Goal: Task Accomplishment & Management: Manage account settings

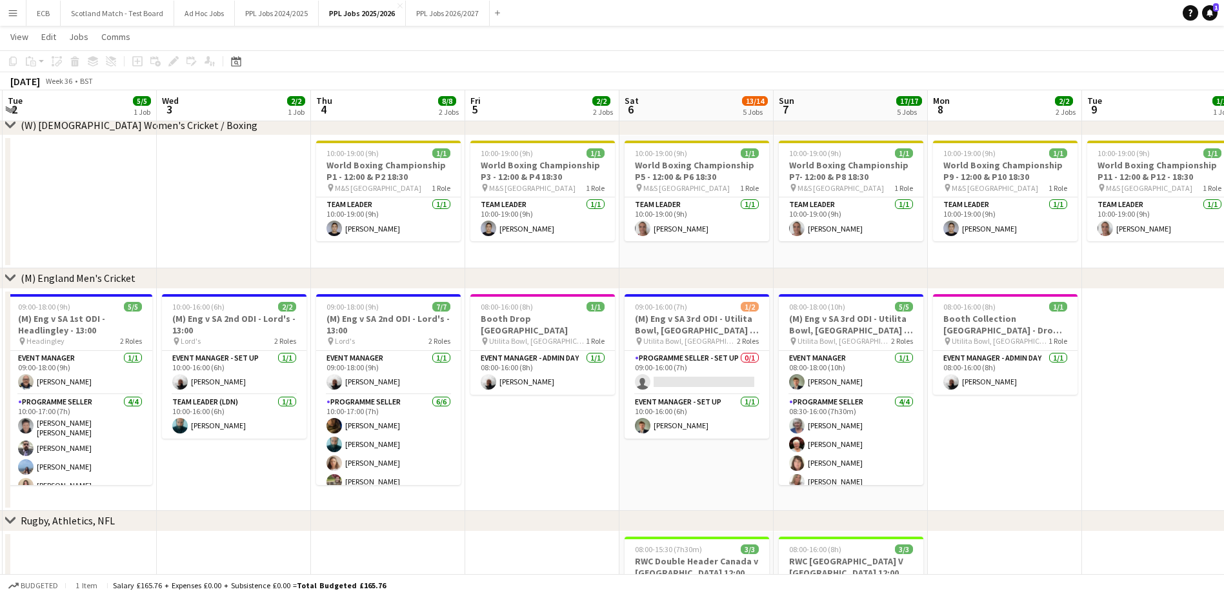
scroll to position [0, 461]
click at [543, 403] on app-date-cell "08:00-16:00 (8h) 1/1 Booth Drop [GEOGRAPHIC_DATA] pin Utilita Bowl, [GEOGRAPHIC…" at bounding box center [542, 400] width 154 height 222
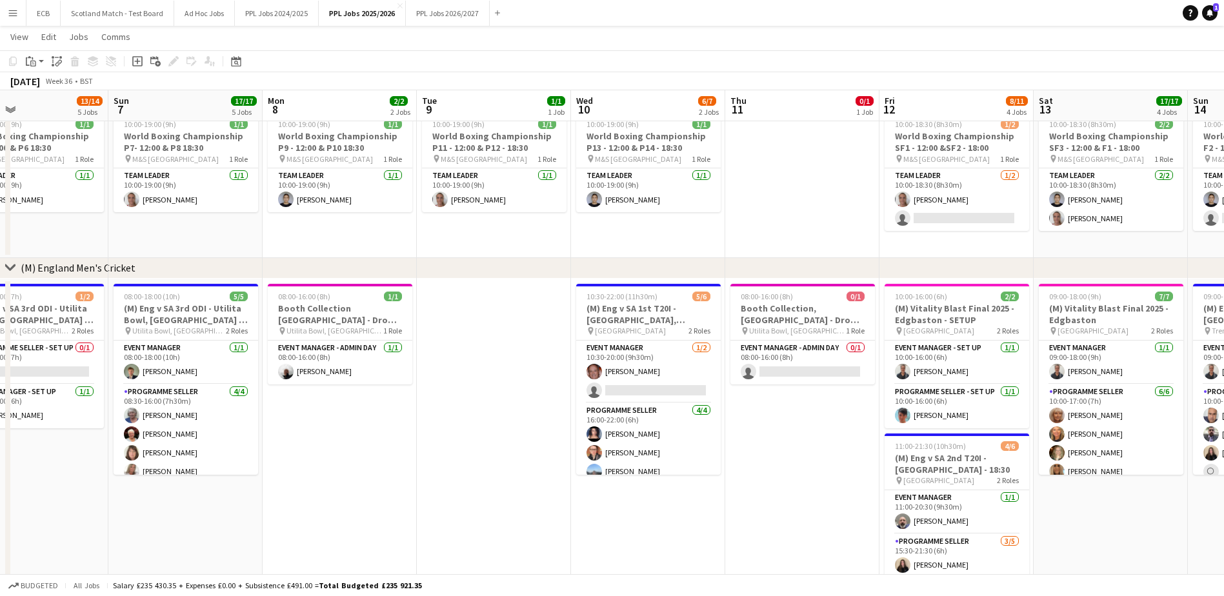
scroll to position [0, 359]
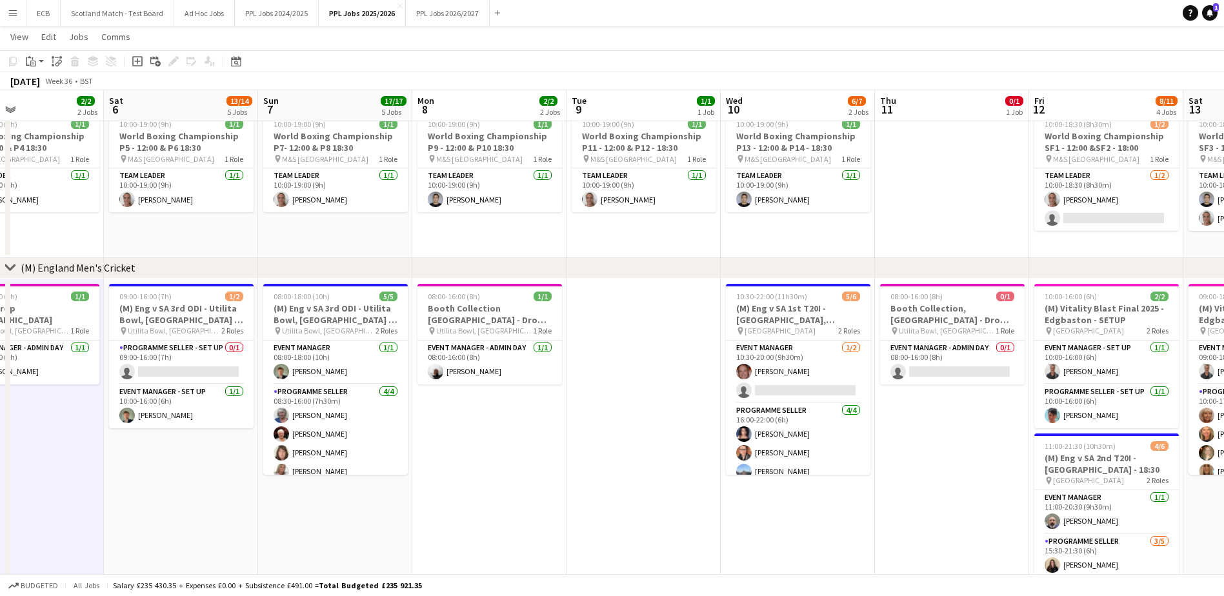
click at [931, 425] on app-date-cell "08:00-16:00 (8h) 0/1 Booth Collection, [GEOGRAPHIC_DATA] - Drop off Warick pin …" at bounding box center [952, 465] width 154 height 373
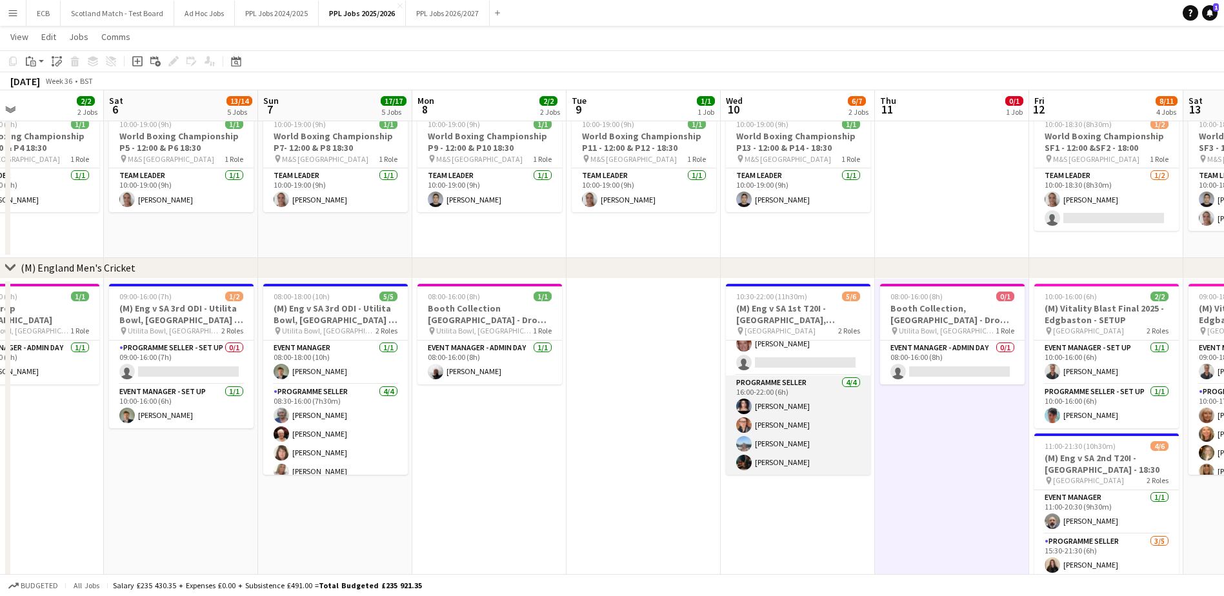
scroll to position [28, 0]
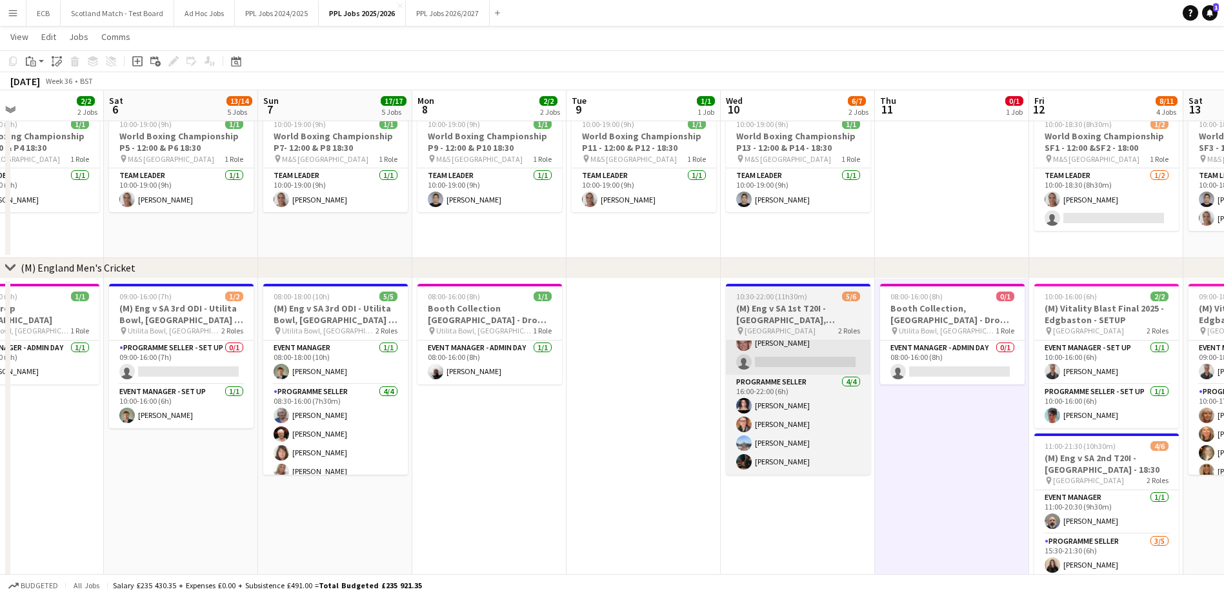
drag, startPoint x: 804, startPoint y: 318, endPoint x: 763, endPoint y: 347, distance: 50.5
click at [763, 347] on app-card-role "Event Manager [DATE] 10:30-20:00 (9h30m) [PERSON_NAME] single-neutral-actions" at bounding box center [798, 343] width 145 height 63
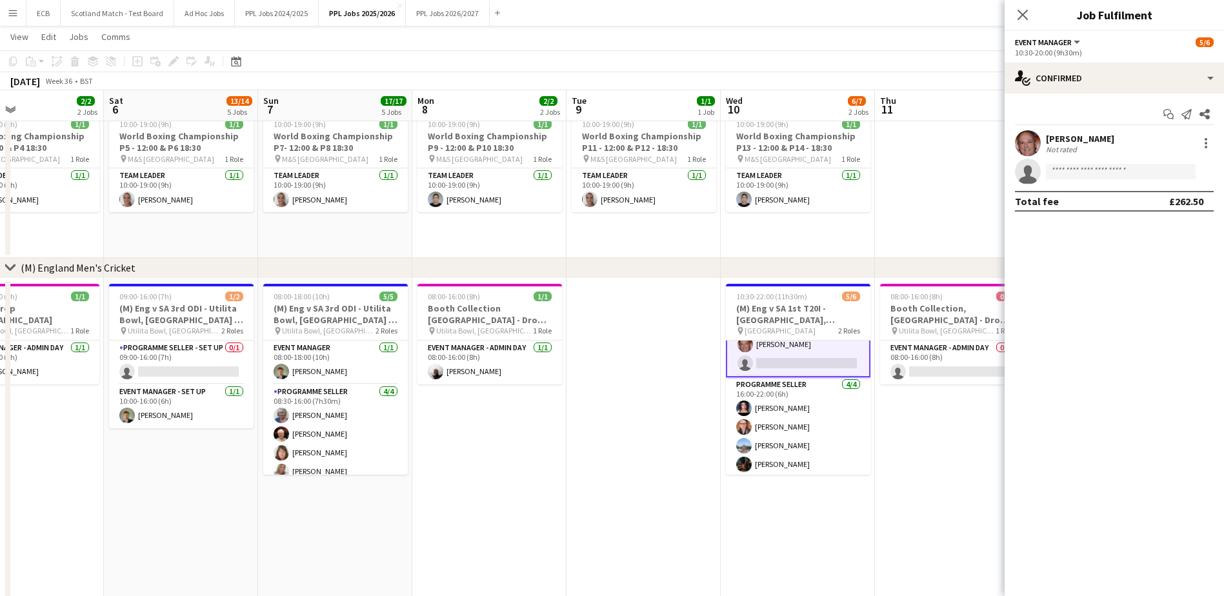
scroll to position [30, 0]
click at [764, 347] on app-card-role "Event Manager [DATE] 10:30-20:00 (9h30m) [PERSON_NAME] single-neutral-actions" at bounding box center [798, 343] width 145 height 65
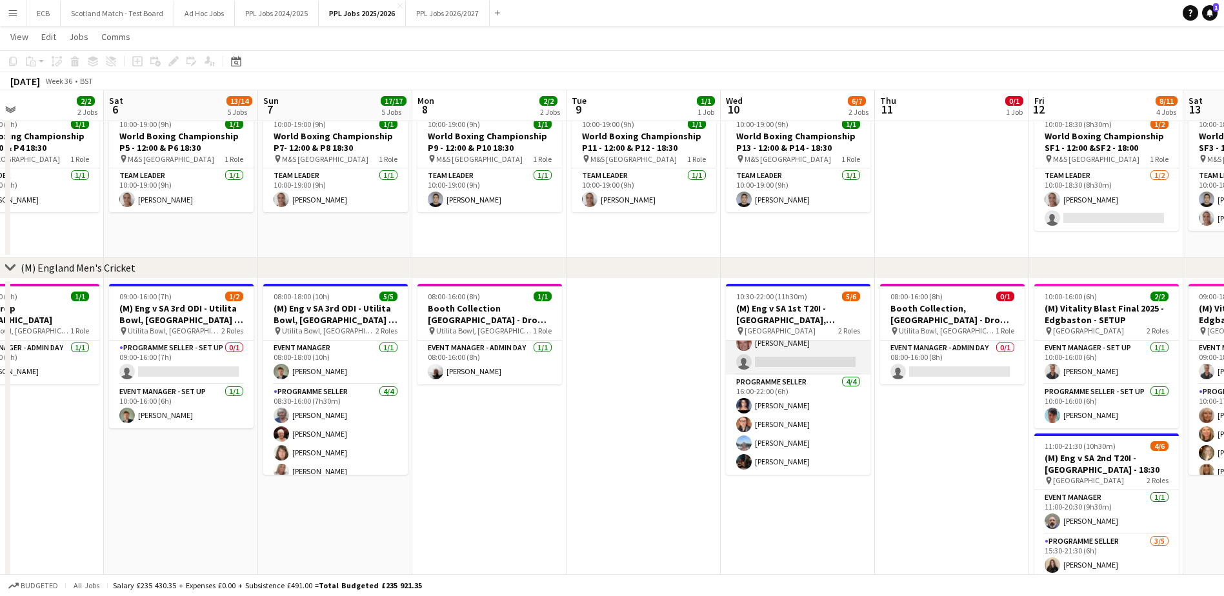
scroll to position [0, 0]
click at [771, 347] on app-card-role "Event Manager [DATE] 10:30-20:00 (9h30m) [PERSON_NAME] single-neutral-actions" at bounding box center [798, 372] width 145 height 63
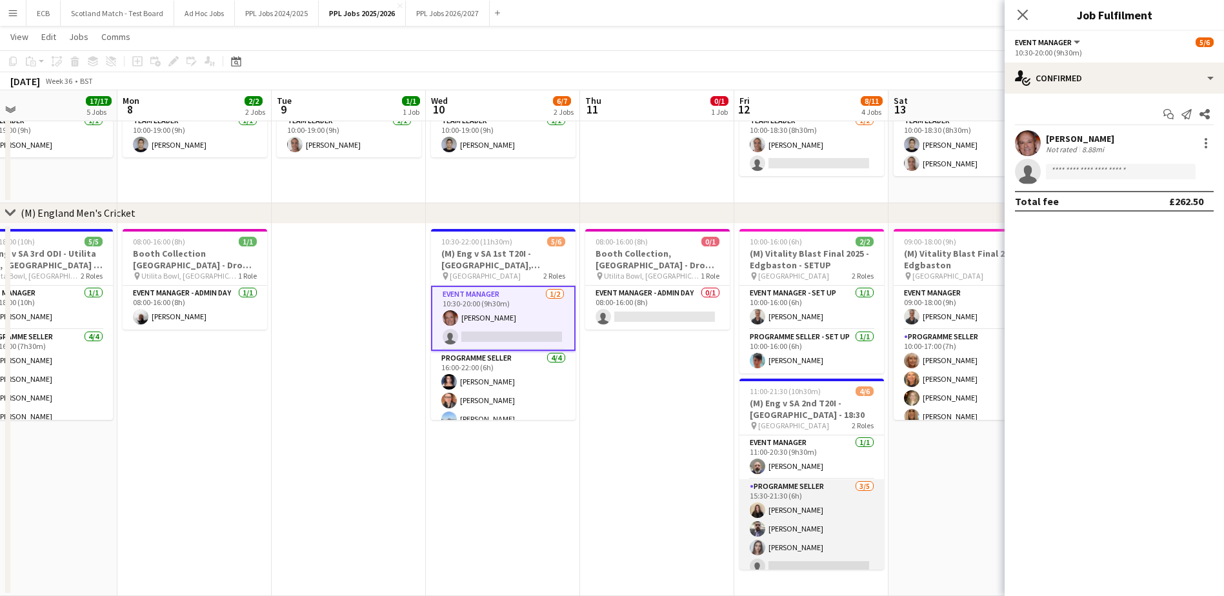
scroll to position [28, 0]
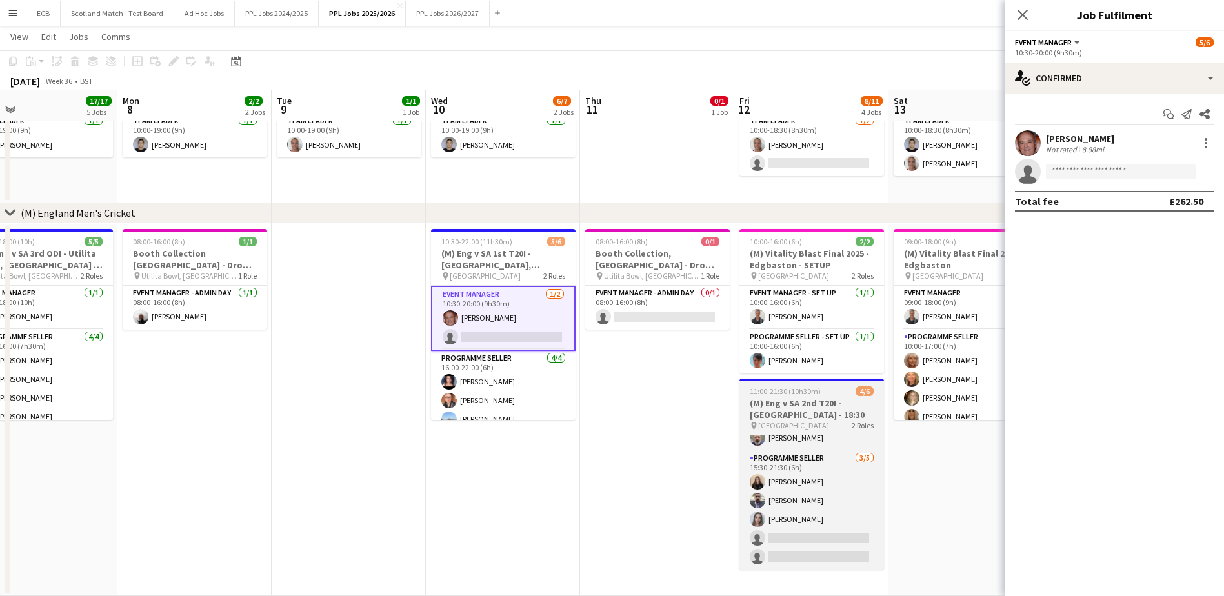
drag, startPoint x: 801, startPoint y: 496, endPoint x: 769, endPoint y: 409, distance: 93.3
click at [769, 409] on h3 "(M) Eng v SA 2nd T20I - [GEOGRAPHIC_DATA] - 18:30" at bounding box center [812, 409] width 145 height 23
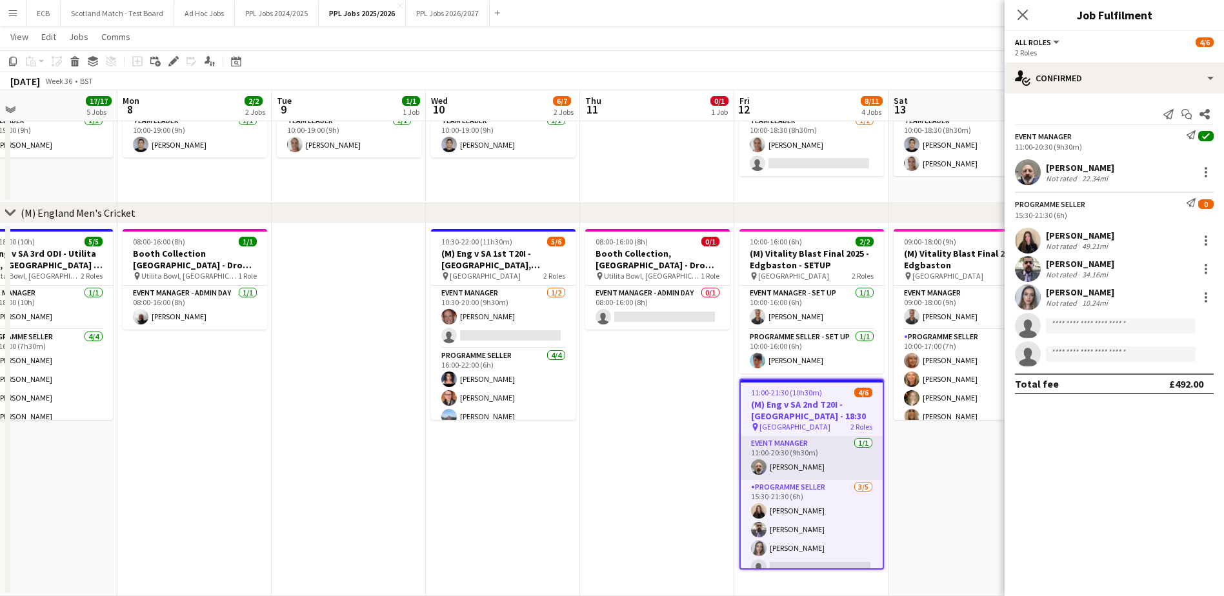
scroll to position [1, 0]
click at [793, 448] on app-card-role "Event Manager [DATE] 11:00-20:30 (9h30m) [PERSON_NAME]" at bounding box center [812, 458] width 142 height 44
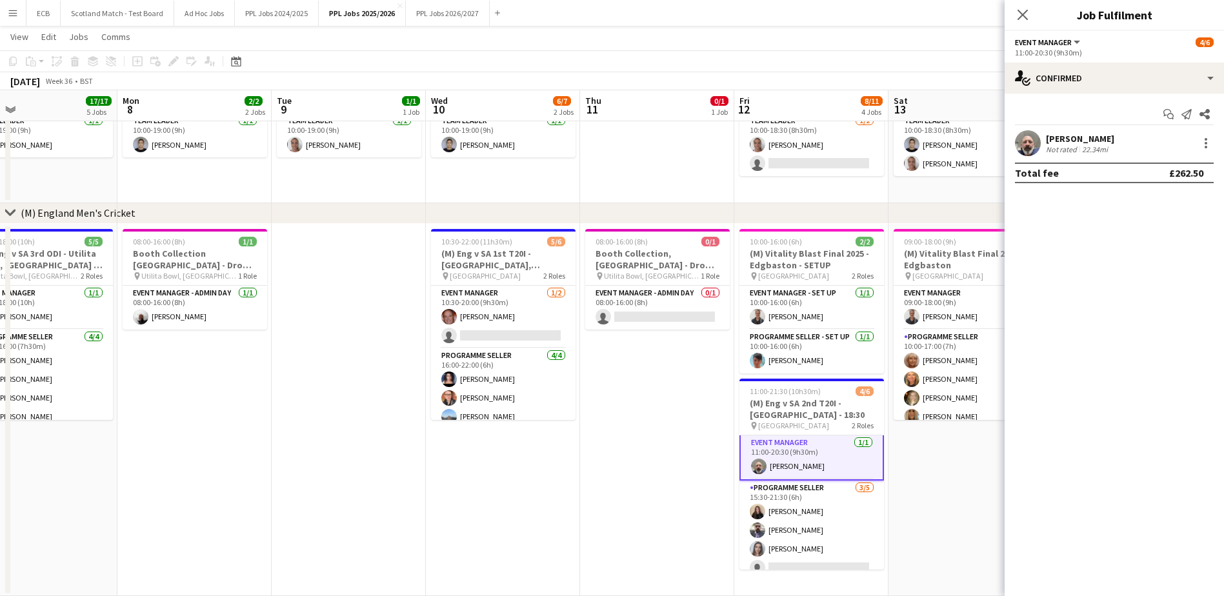
scroll to position [3, 0]
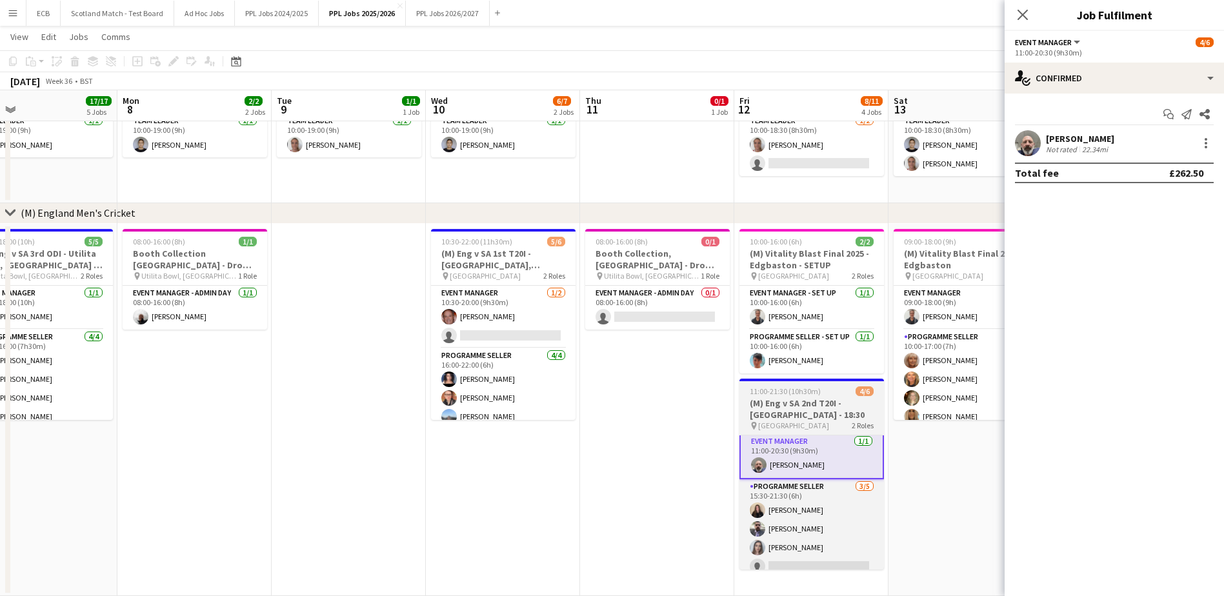
click at [829, 389] on div "11:00-21:30 (10h30m) 4/6" at bounding box center [812, 392] width 145 height 10
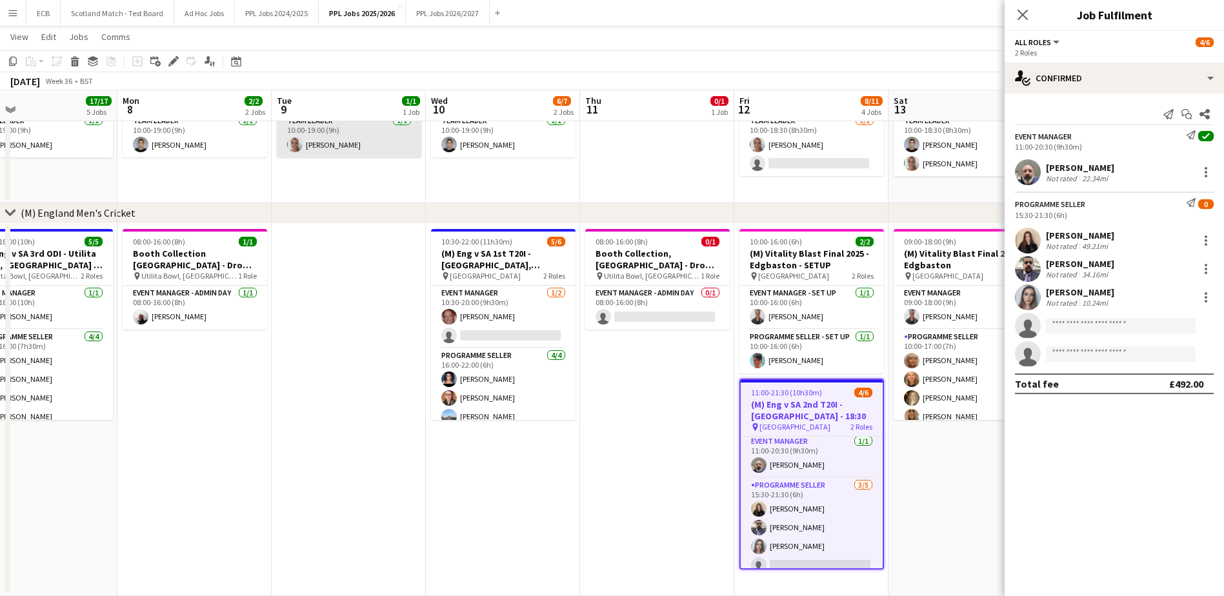
scroll to position [1, 0]
click at [174, 56] on icon "Edit" at bounding box center [173, 61] width 10 height 10
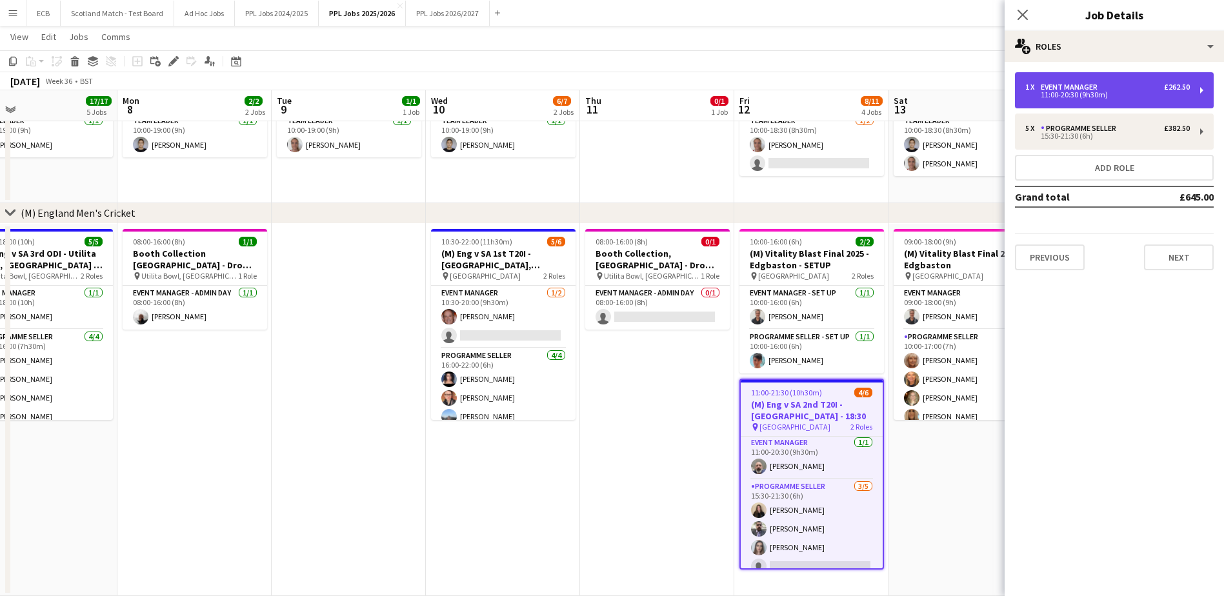
click at [1144, 88] on div "1 x Event Manager £262.50" at bounding box center [1108, 87] width 165 height 9
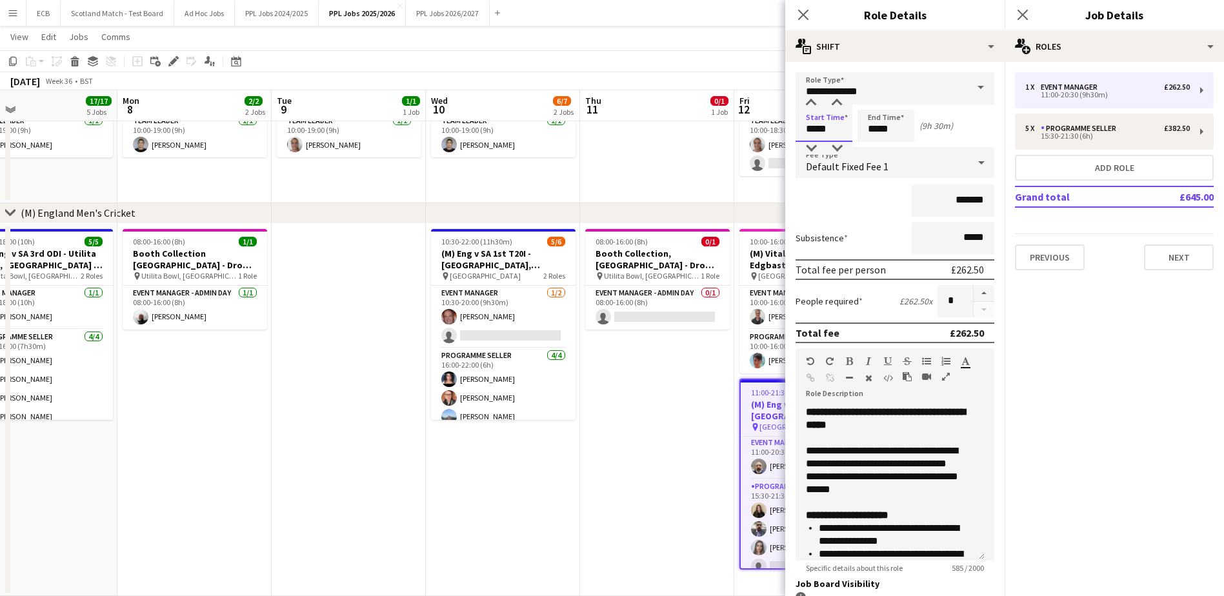
click at [839, 121] on input "*****" at bounding box center [824, 126] width 57 height 32
click at [810, 101] on div at bounding box center [811, 103] width 26 height 13
click at [813, 148] on div at bounding box center [811, 148] width 26 height 13
type input "*****"
click at [813, 148] on div at bounding box center [811, 148] width 26 height 13
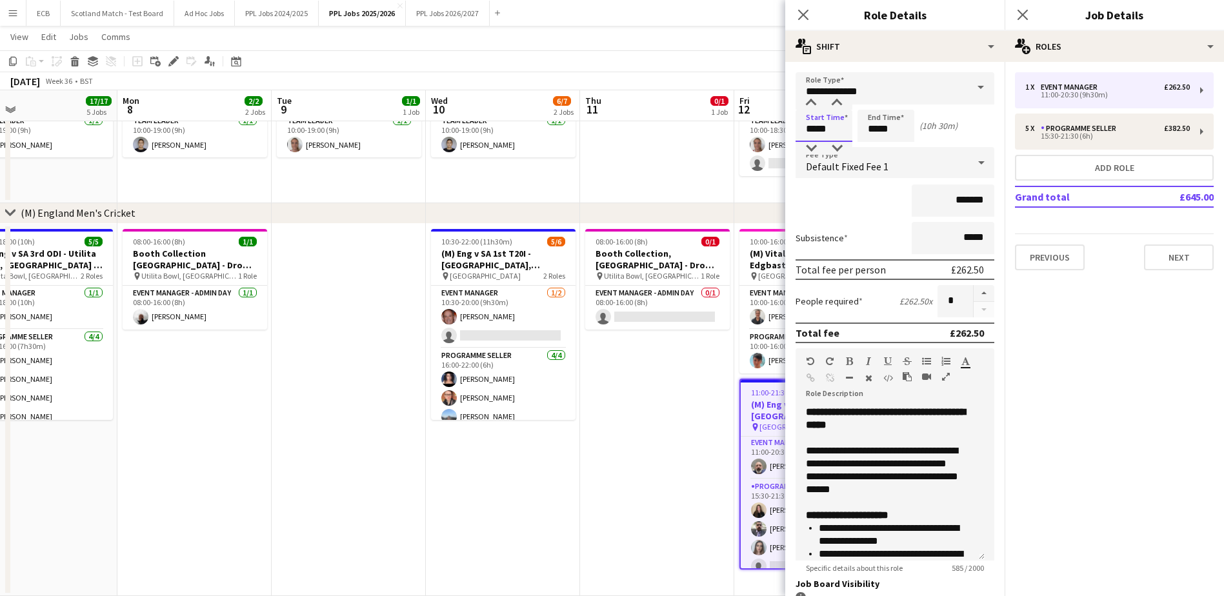
scroll to position [111, 0]
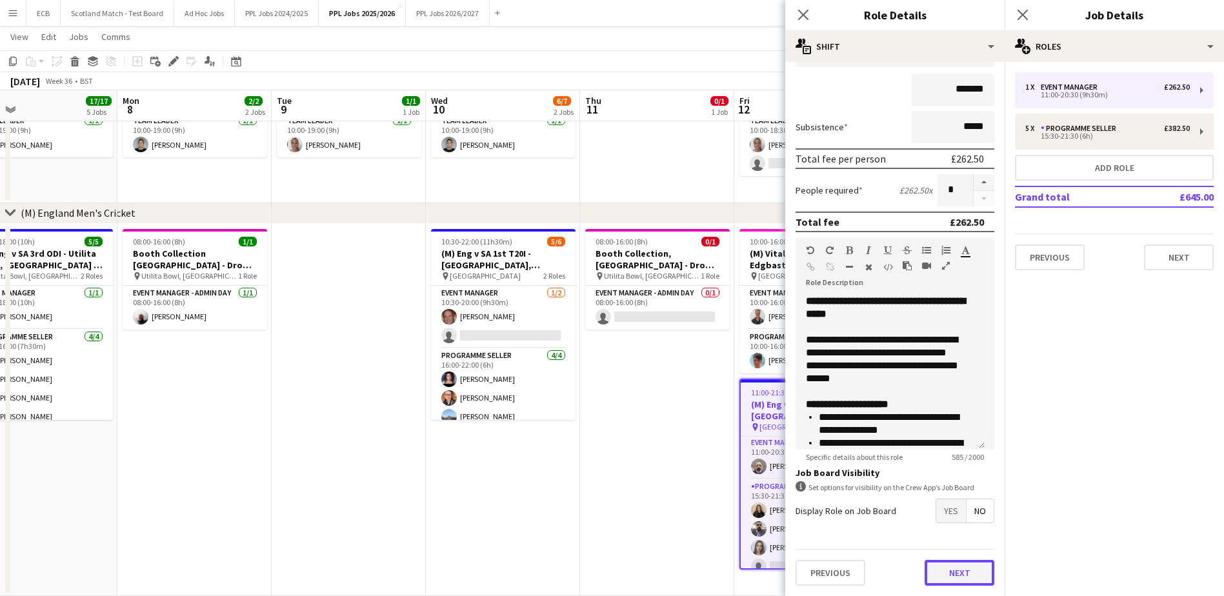
click at [945, 572] on button "Next" at bounding box center [960, 573] width 70 height 26
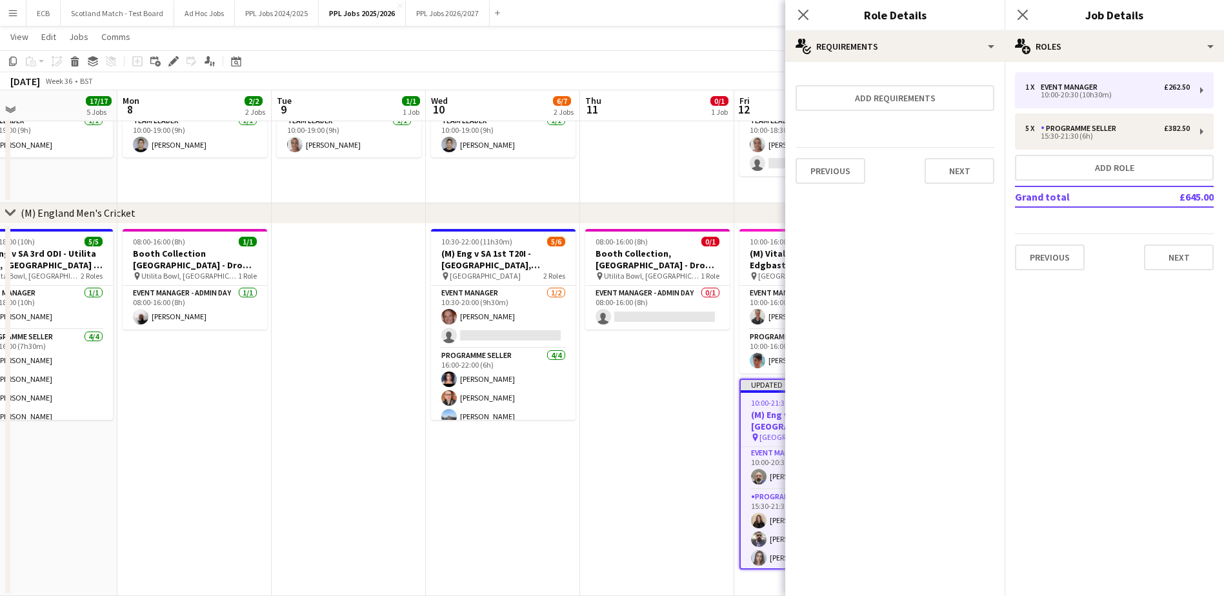
scroll to position [0, 0]
click at [1171, 256] on button "Next" at bounding box center [1179, 258] width 70 height 26
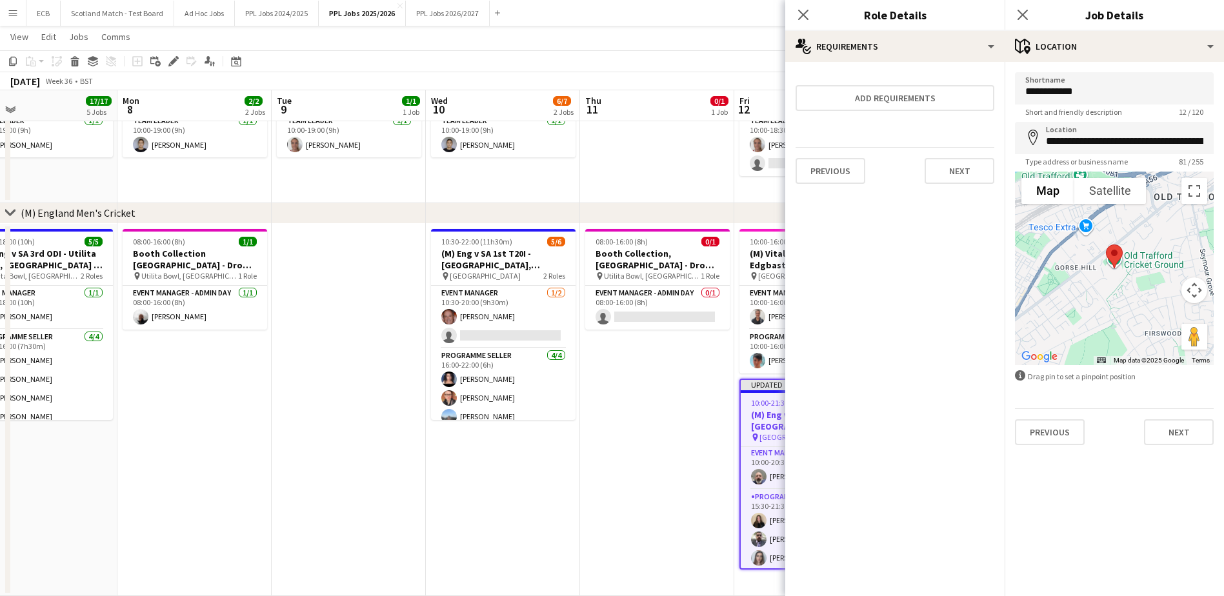
click at [624, 446] on app-date-cell "08:00-16:00 (8h) 0/1 Booth Collection, [GEOGRAPHIC_DATA] - Drop off Warick pin …" at bounding box center [657, 410] width 154 height 373
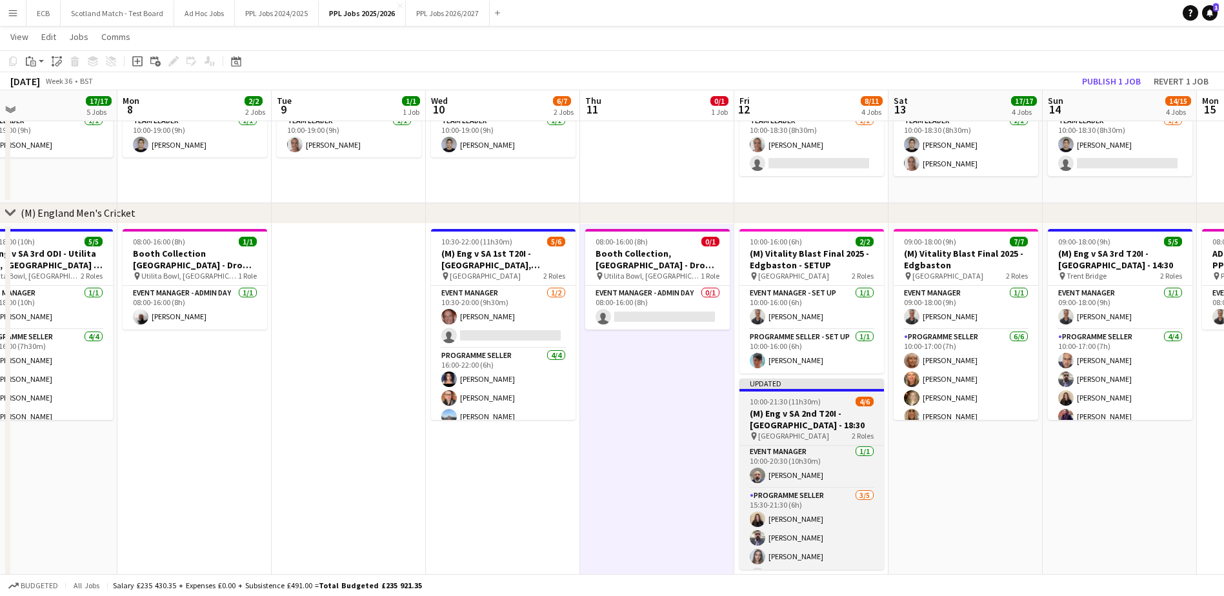
click at [783, 399] on span "10:00-21:30 (11h30m)" at bounding box center [785, 402] width 71 height 10
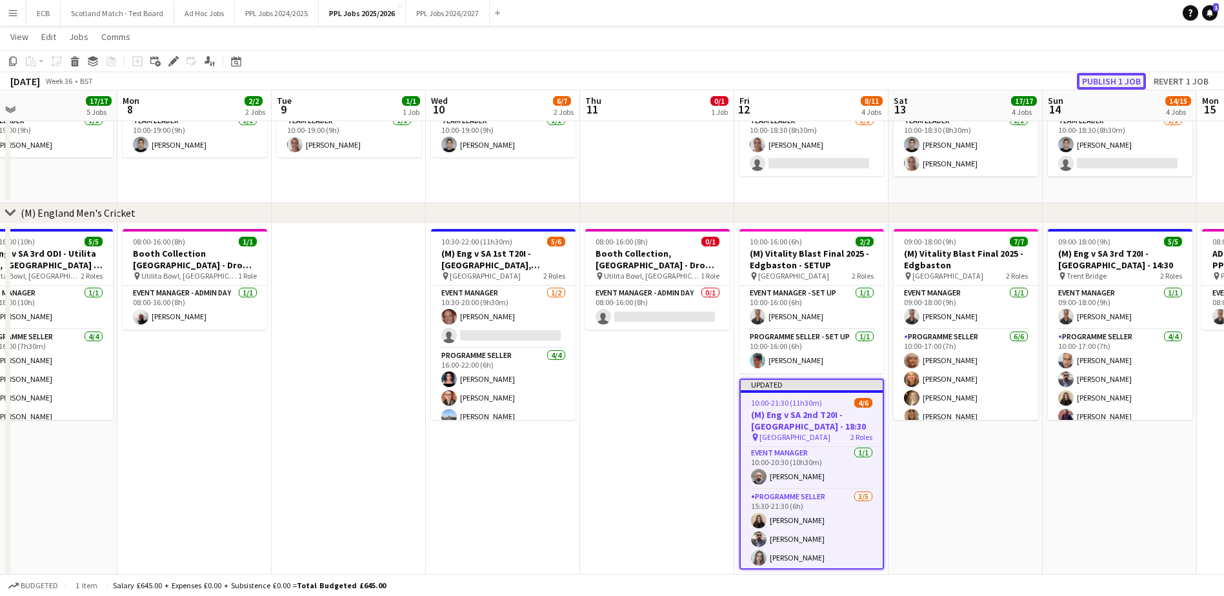
click at [1116, 80] on button "Publish 1 job" at bounding box center [1111, 81] width 69 height 17
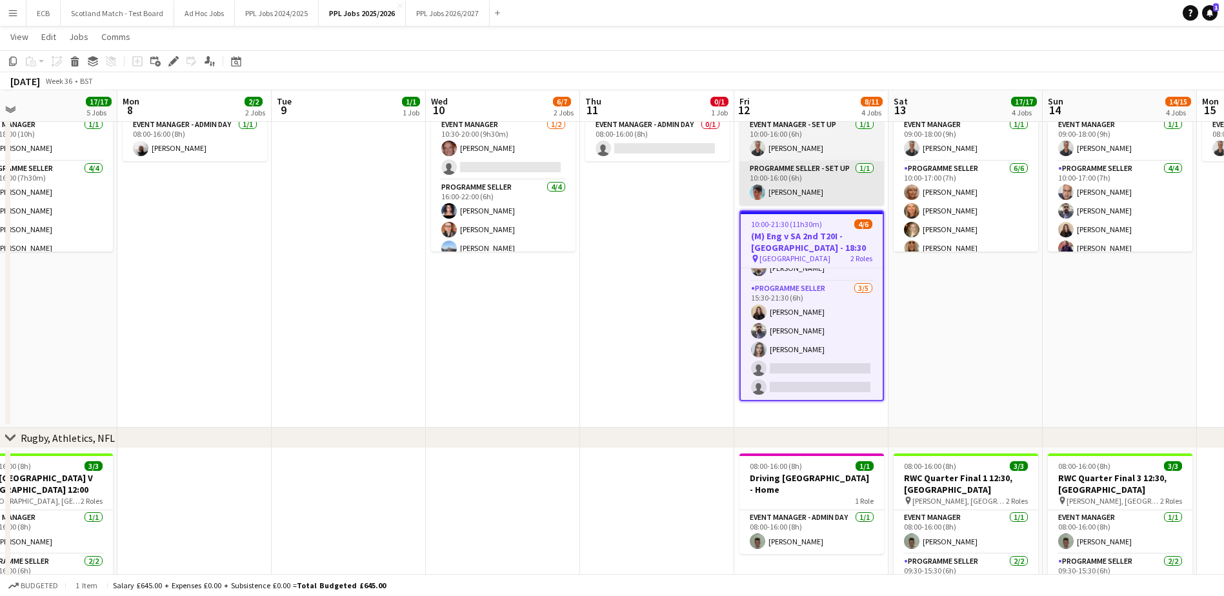
scroll to position [321, 0]
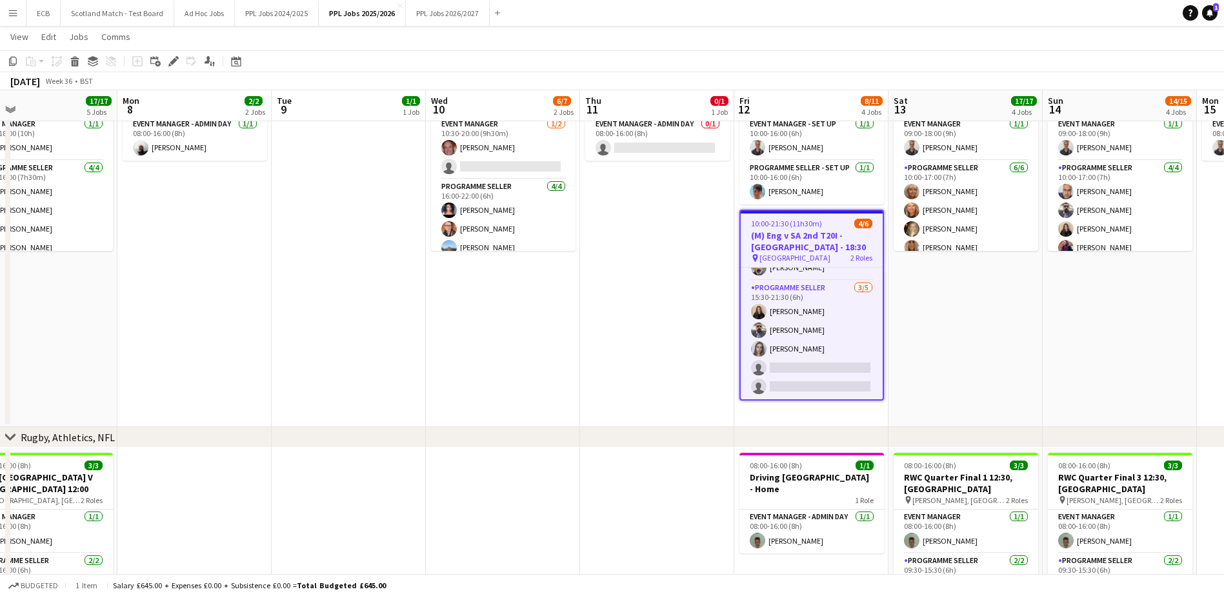
click at [798, 230] on h3 "(M) Eng v SA 2nd T20I - [GEOGRAPHIC_DATA] - 18:30" at bounding box center [812, 241] width 142 height 23
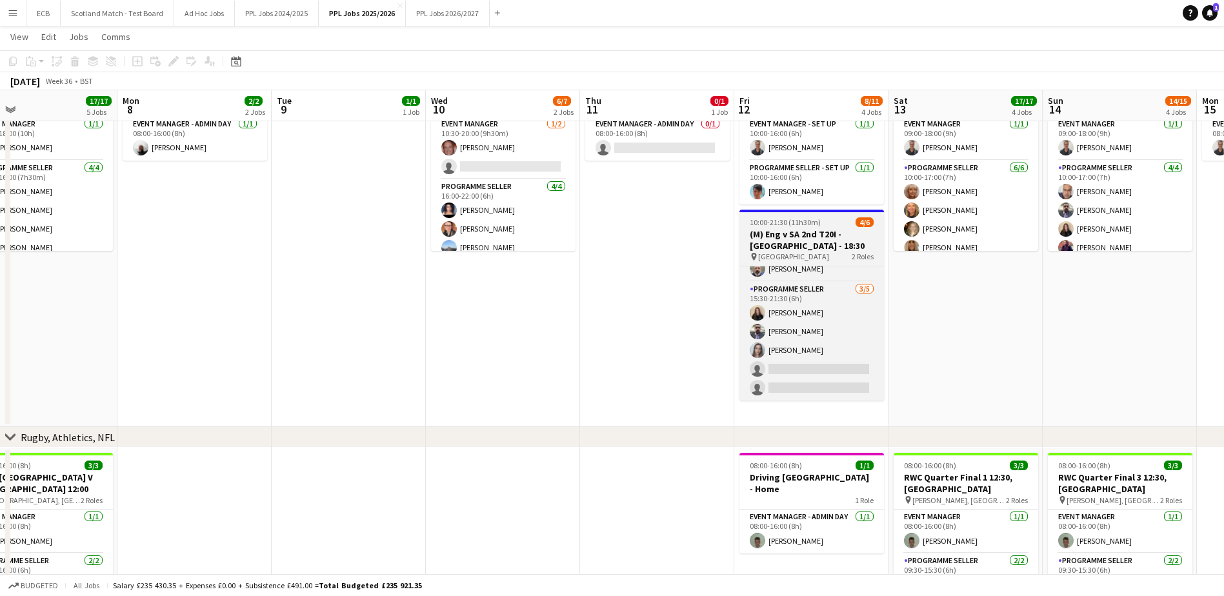
scroll to position [28, 0]
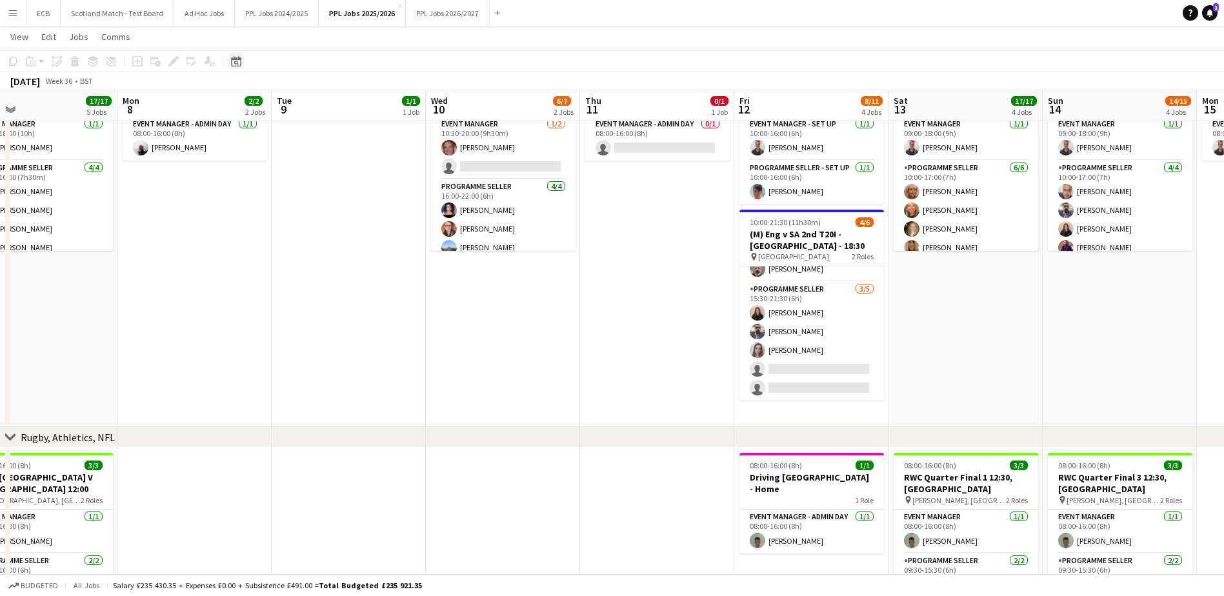
click at [237, 63] on icon at bounding box center [236, 63] width 5 height 5
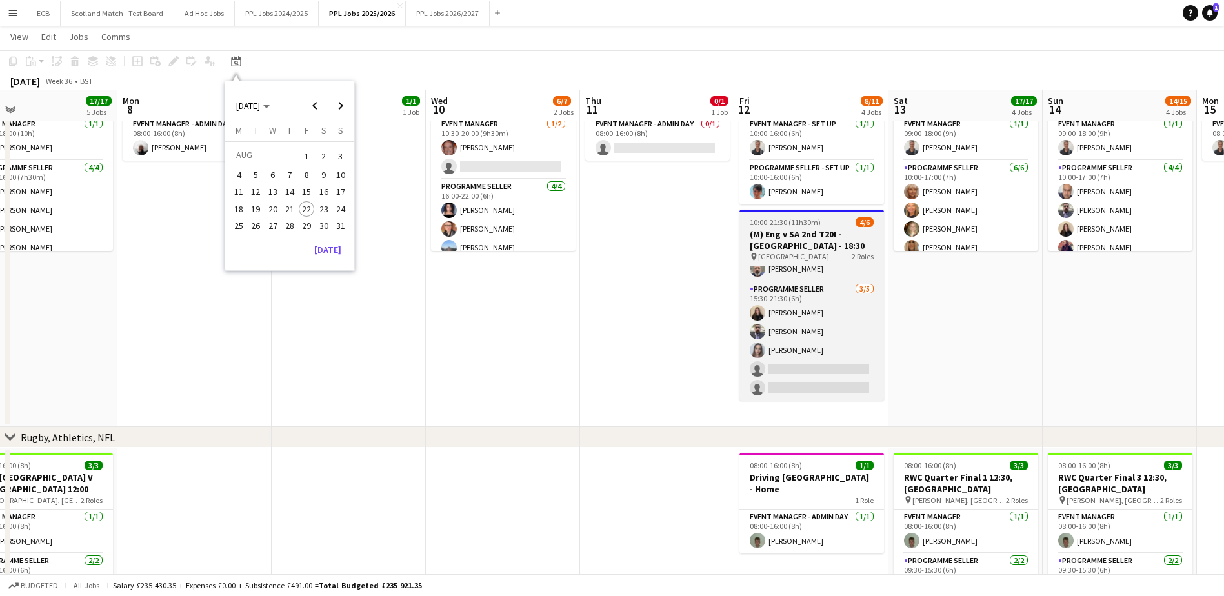
click at [804, 227] on app-job-card "10:00-21:30 (11h30m) 4/6 (M) Eng v SA 2nd T20I - [GEOGRAPHIC_DATA] - 18:30 pin …" at bounding box center [812, 305] width 145 height 191
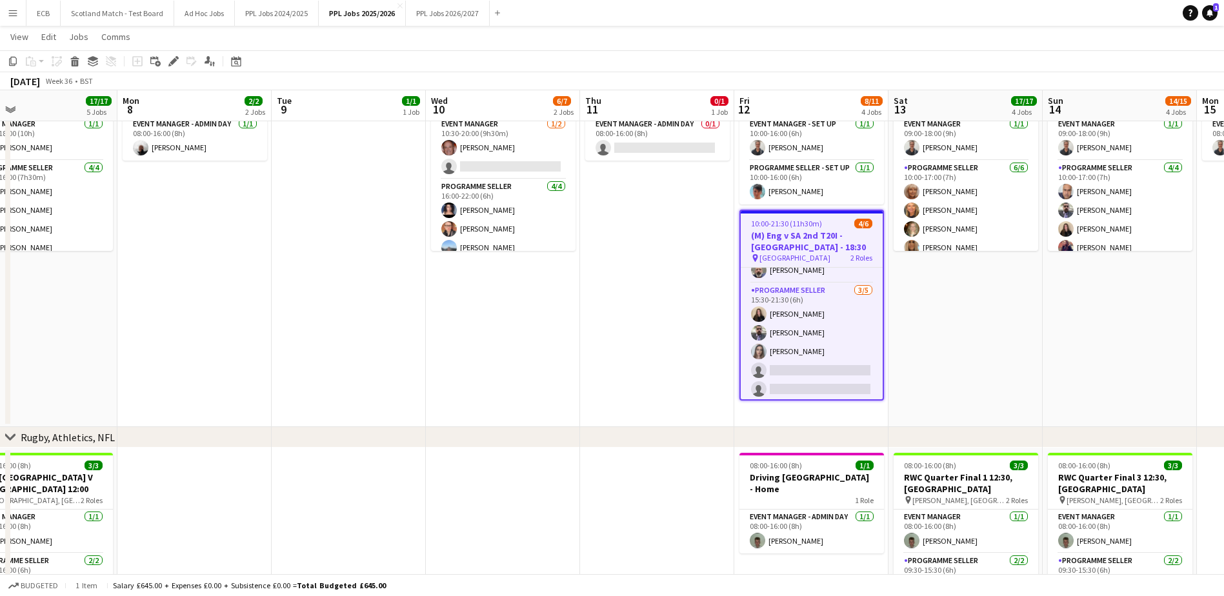
scroll to position [31, 0]
click at [171, 60] on icon "Edit" at bounding box center [173, 61] width 10 height 10
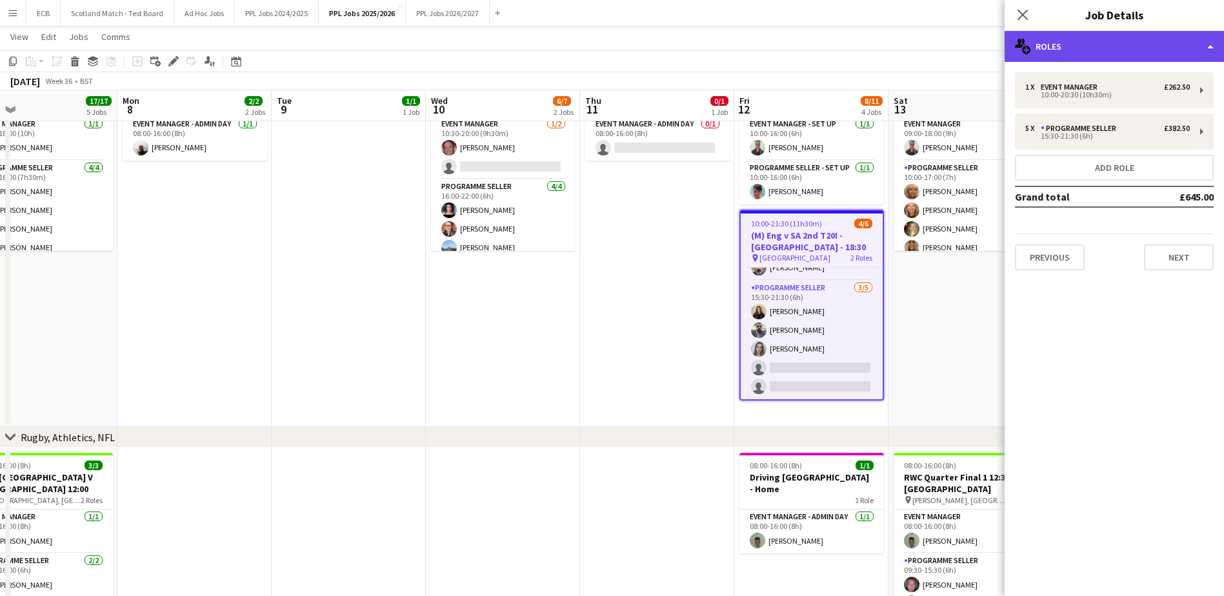
click at [1090, 47] on div "multiple-users-add Roles" at bounding box center [1114, 46] width 219 height 31
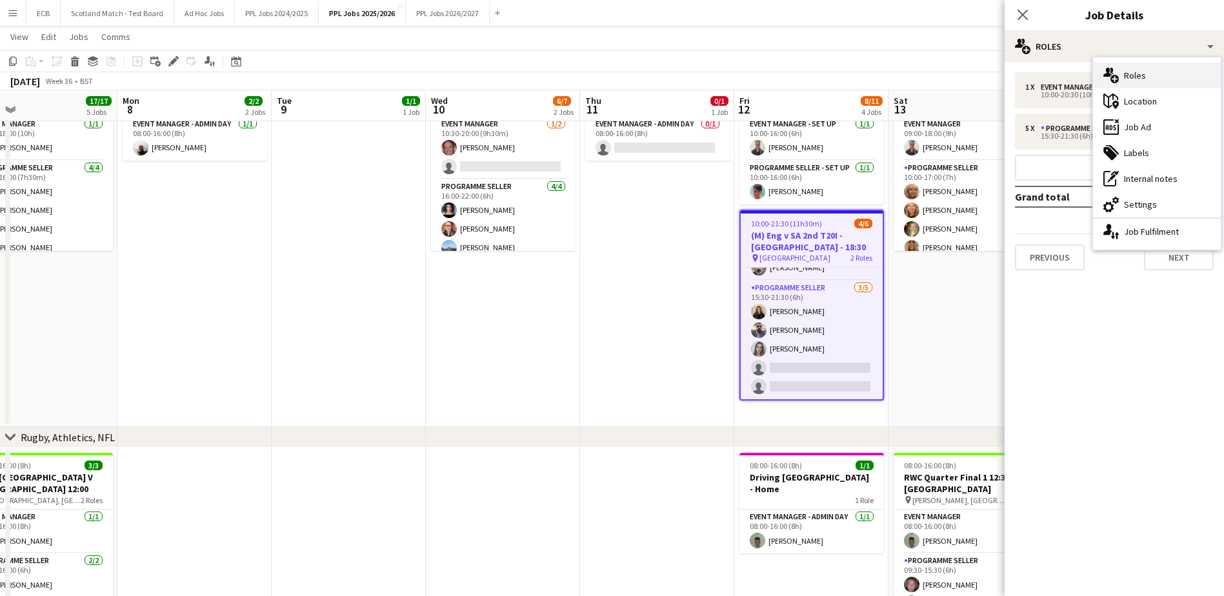
click at [1146, 74] on div "multiple-users-add Roles" at bounding box center [1157, 76] width 128 height 26
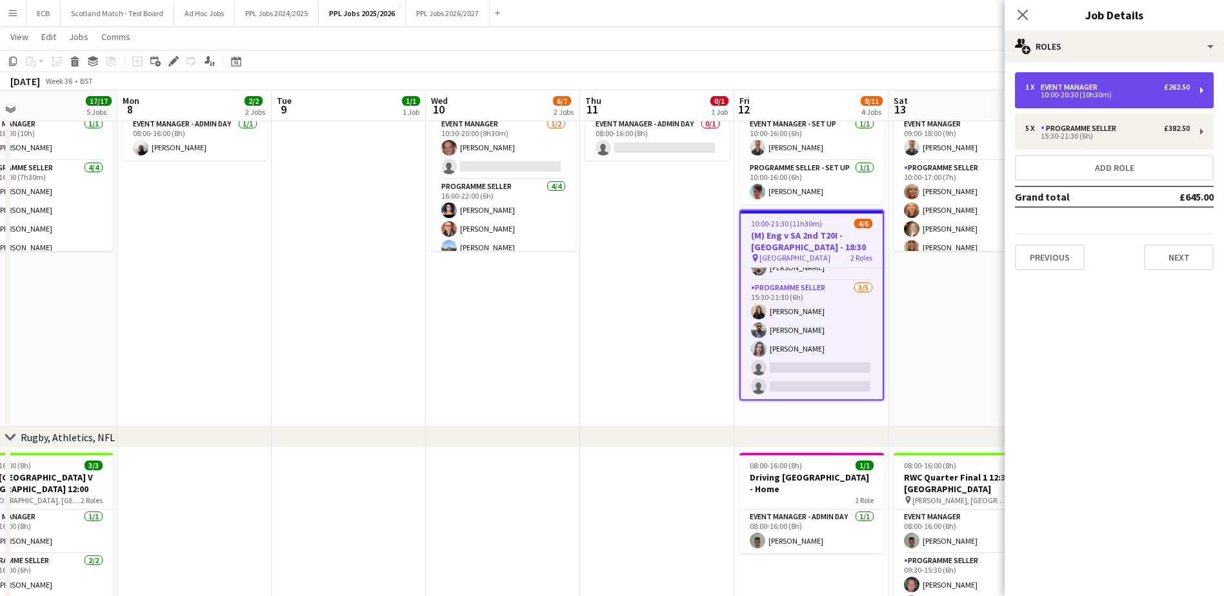
click at [1104, 83] on div "1 x Event Manager £262.50" at bounding box center [1108, 87] width 165 height 9
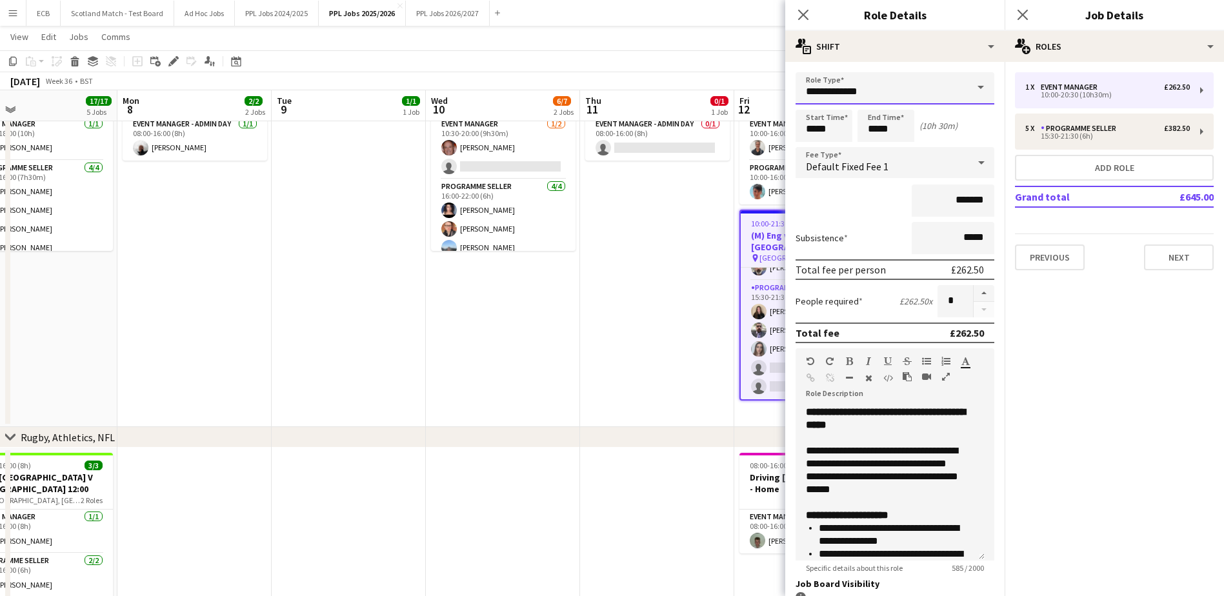
click at [902, 87] on input "**********" at bounding box center [895, 88] width 199 height 32
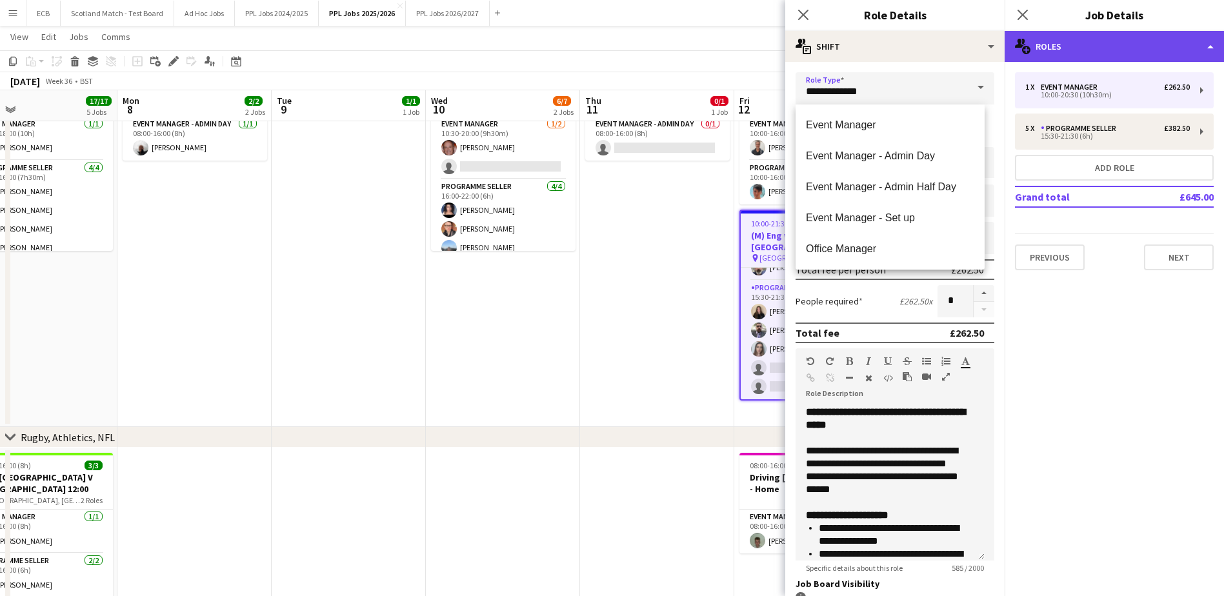
click at [1088, 41] on div "multiple-users-add Roles" at bounding box center [1114, 46] width 219 height 31
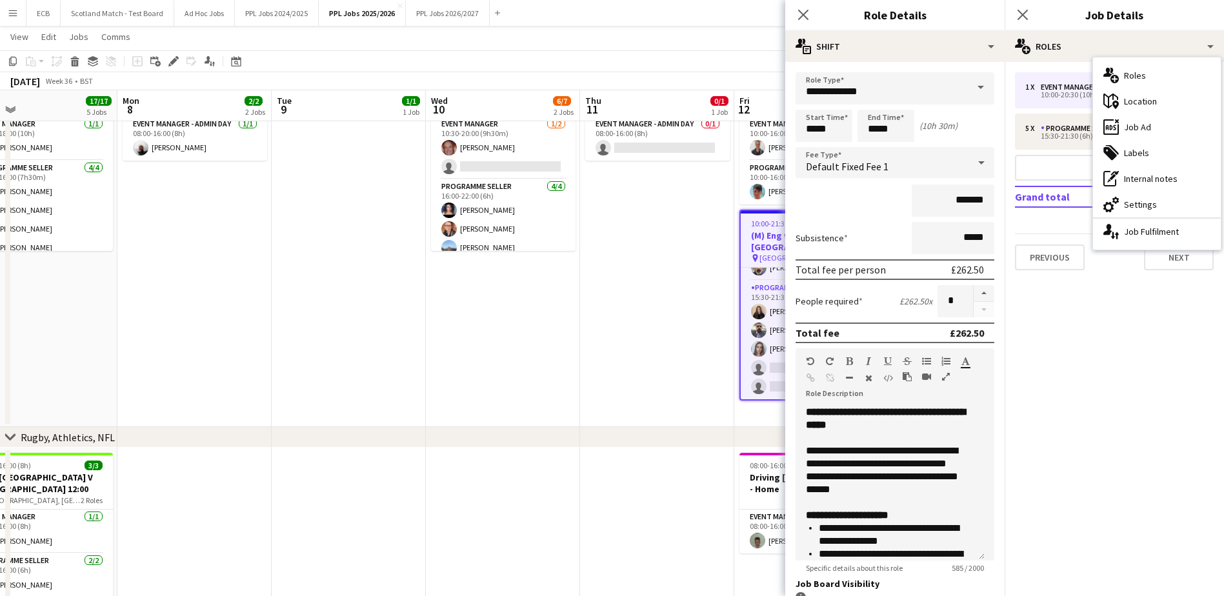
click at [1082, 312] on mat-expansion-panel "pencil3 General details 1 x Event Manager £262.50 10:00-20:30 (10h30m) 5 x Prog…" at bounding box center [1114, 329] width 219 height 534
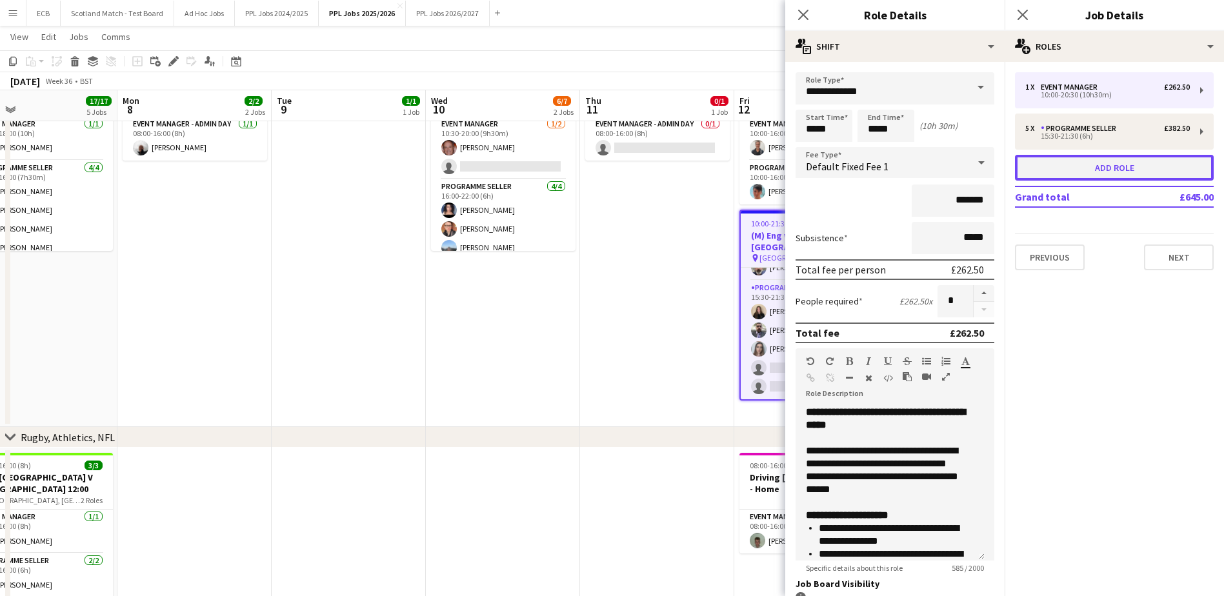
click at [1094, 165] on button "Add role" at bounding box center [1114, 168] width 199 height 26
type input "*****"
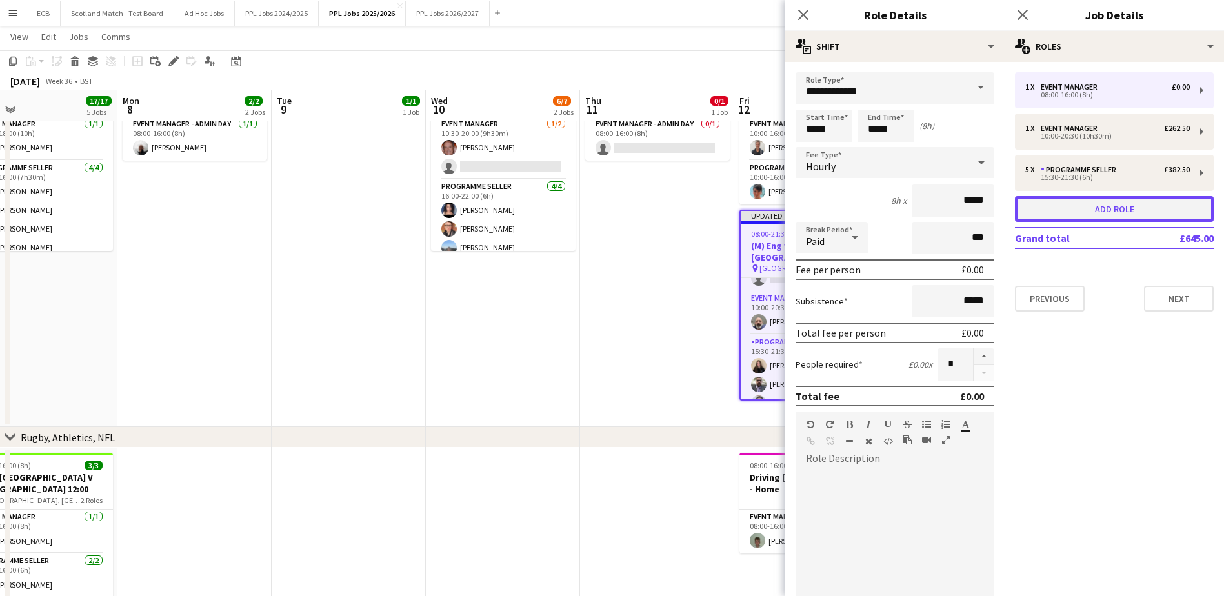
scroll to position [75, 0]
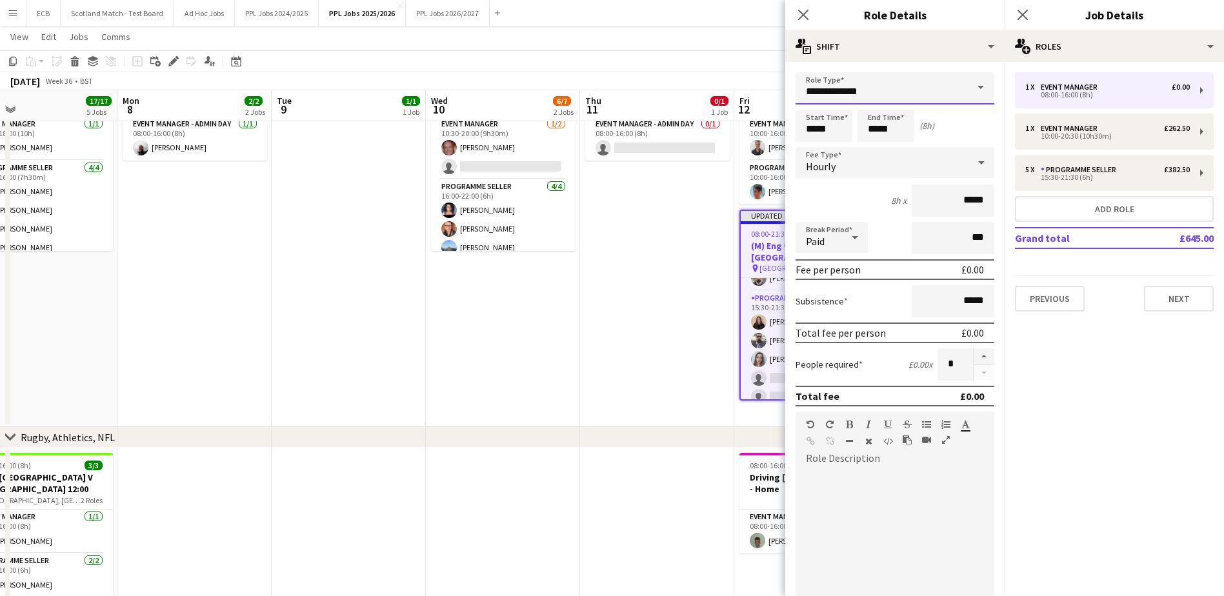
click at [904, 92] on input "**********" at bounding box center [895, 88] width 199 height 32
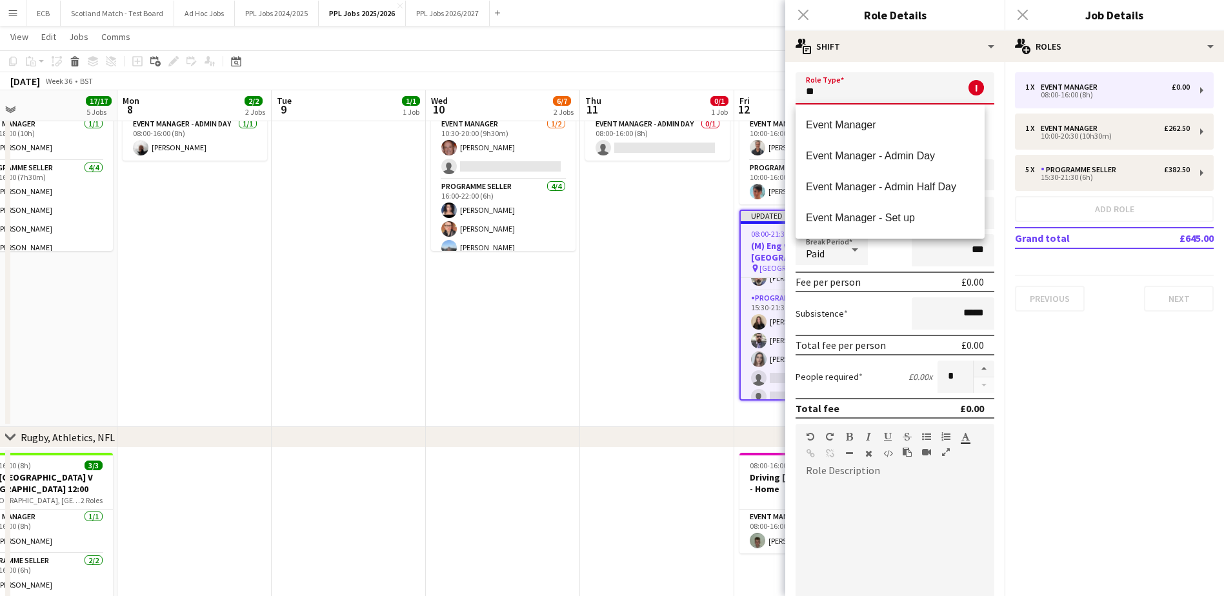
type input "*"
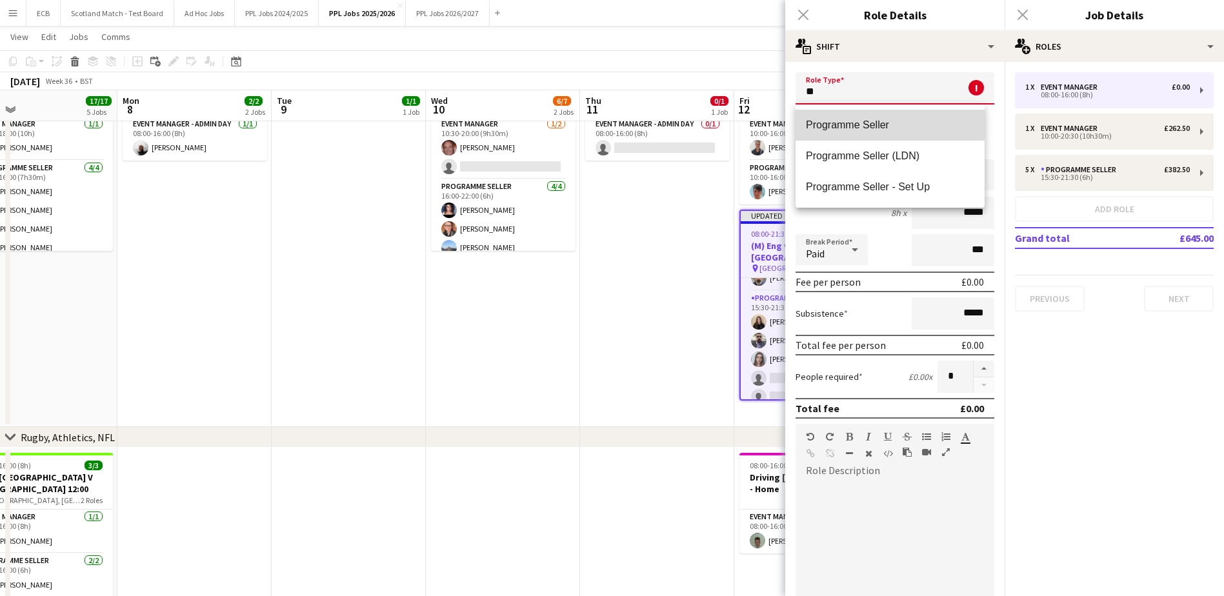
click at [882, 128] on span "Programme Seller" at bounding box center [890, 125] width 168 height 12
type input "**********"
type input "******"
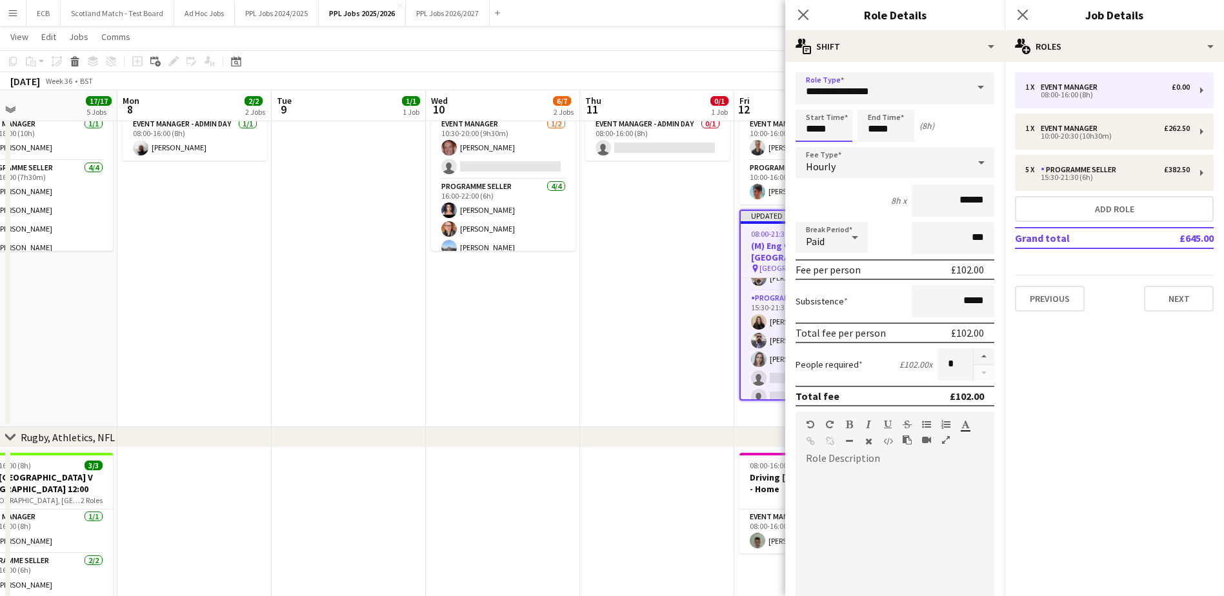
click at [839, 131] on input "*****" at bounding box center [824, 126] width 57 height 32
click at [809, 105] on div at bounding box center [811, 103] width 26 height 13
type input "*****"
click at [809, 105] on div at bounding box center [811, 103] width 26 height 13
click at [894, 128] on input "*****" at bounding box center [886, 126] width 57 height 32
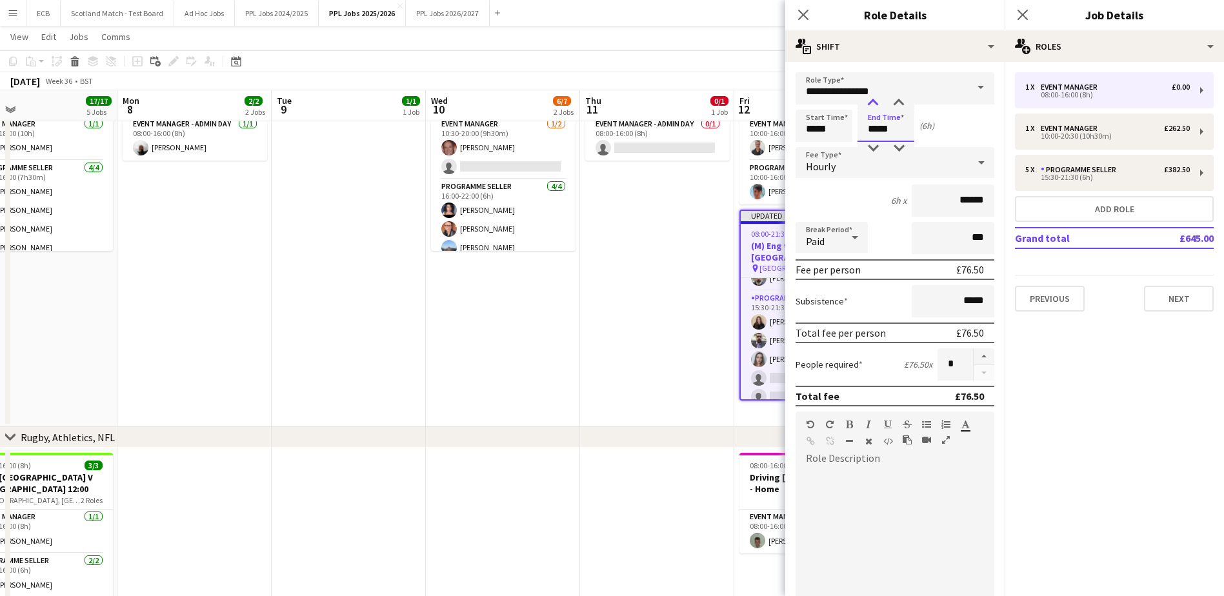
click at [873, 103] on div at bounding box center [873, 103] width 26 height 13
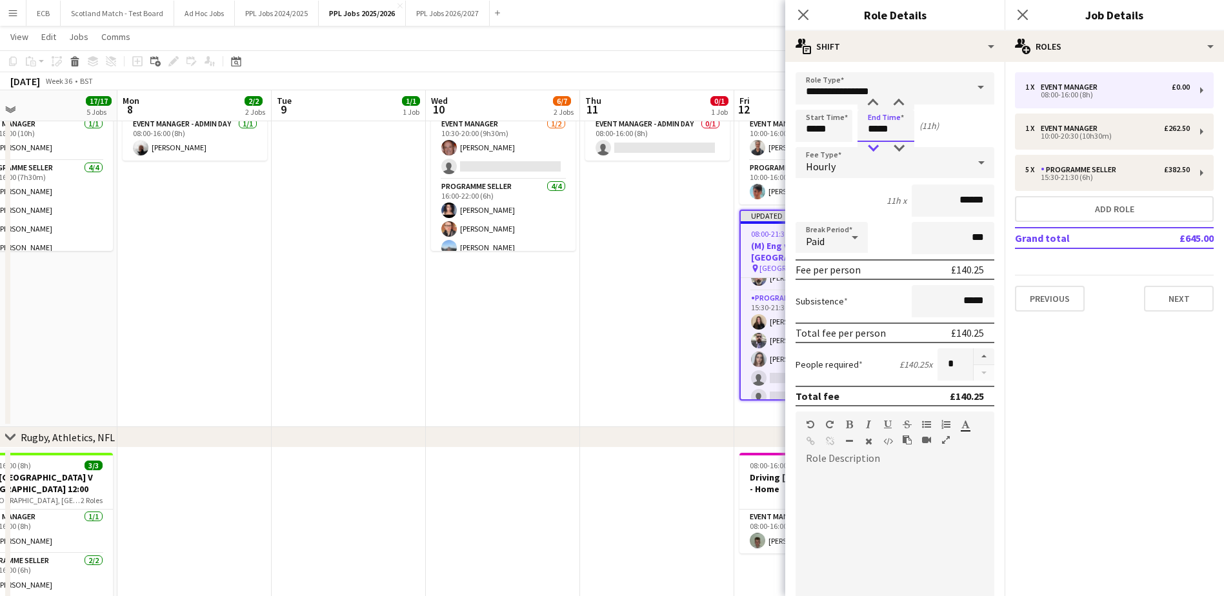
click at [875, 148] on div at bounding box center [873, 148] width 26 height 13
click at [898, 145] on div at bounding box center [899, 148] width 26 height 13
click at [875, 101] on div at bounding box center [873, 103] width 26 height 13
click at [898, 150] on div at bounding box center [899, 148] width 26 height 13
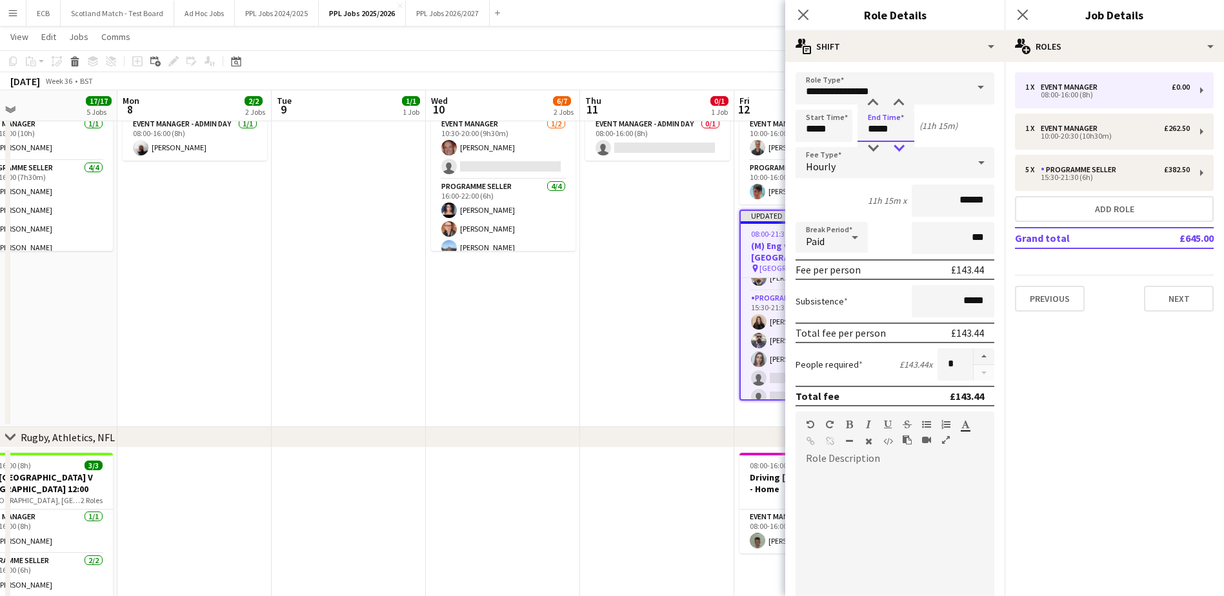
type input "*****"
click at [898, 150] on div at bounding box center [899, 148] width 26 height 13
click at [1085, 372] on mat-expansion-panel "pencil3 General details 1 x Event Manager £0.00 08:00-16:00 (8h) 1 x Event Mana…" at bounding box center [1114, 329] width 219 height 534
click at [1182, 298] on button "Next" at bounding box center [1179, 299] width 70 height 26
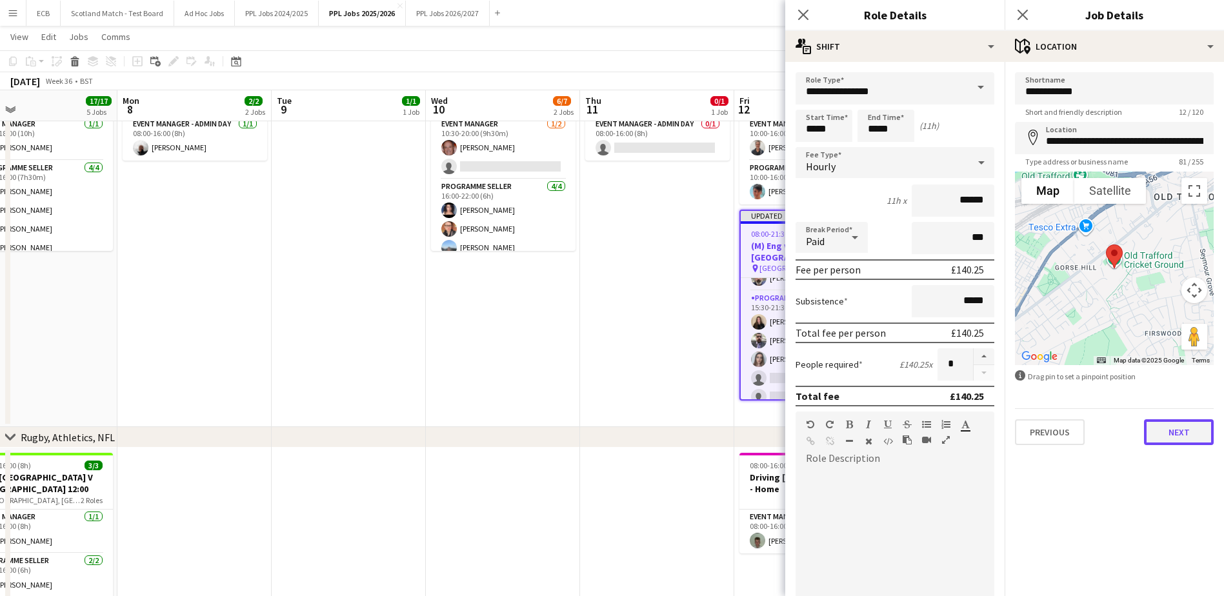
click at [1187, 442] on button "Next" at bounding box center [1179, 433] width 70 height 26
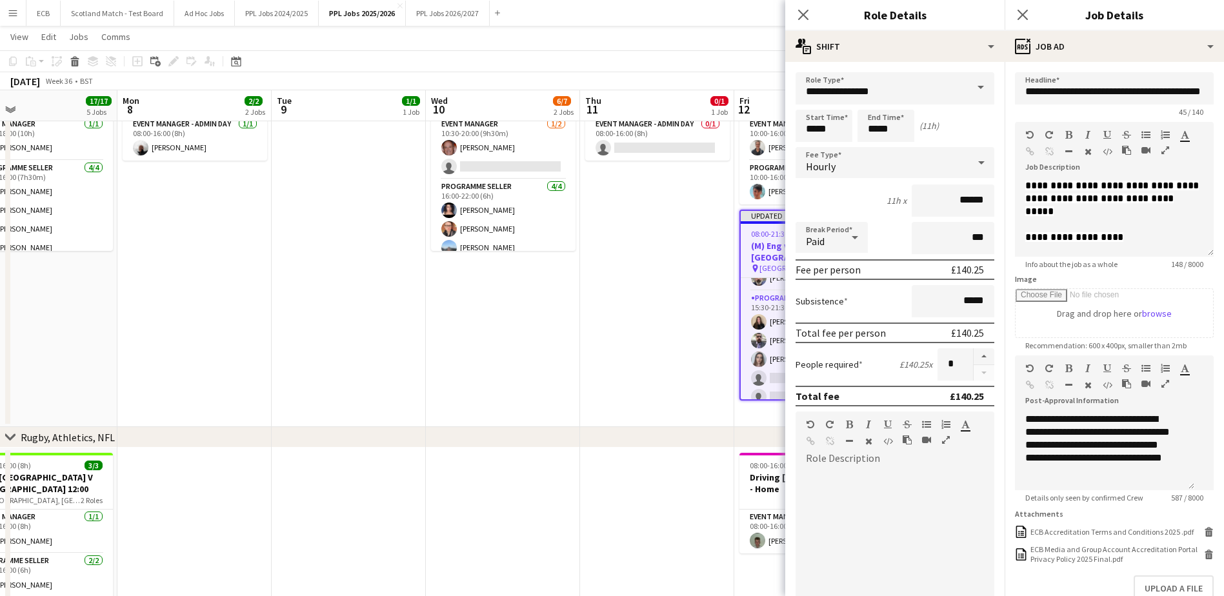
scroll to position [31, 0]
click at [664, 327] on app-date-cell "08:00-16:00 (8h) 0/1 Booth Collection, [GEOGRAPHIC_DATA] - Drop off Warick pin …" at bounding box center [657, 241] width 154 height 373
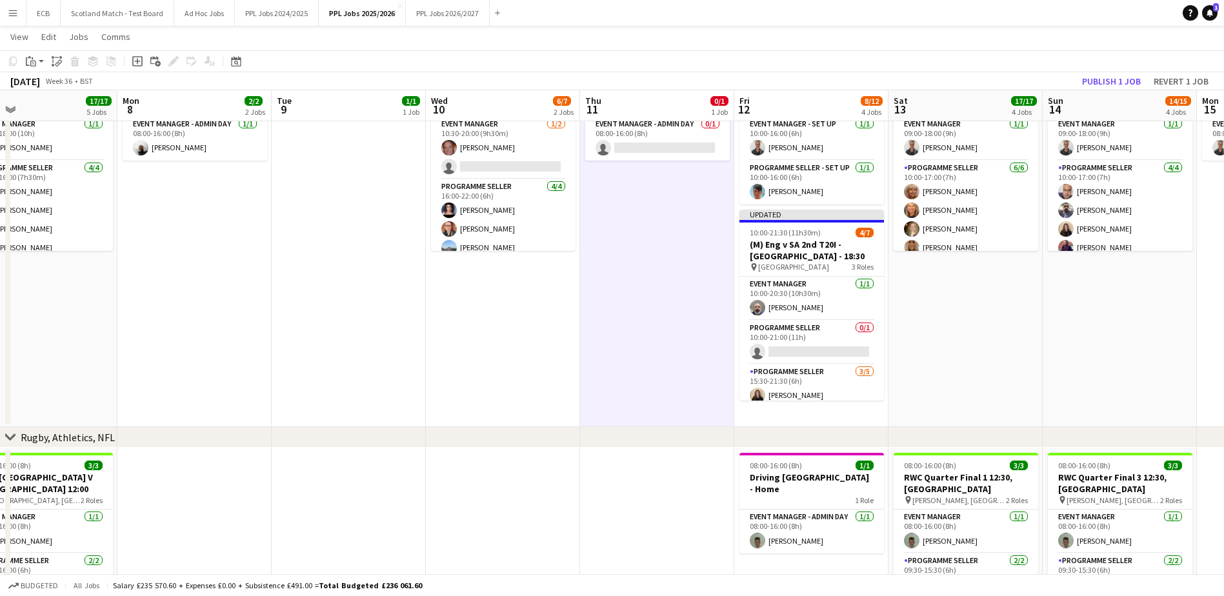
scroll to position [0, 485]
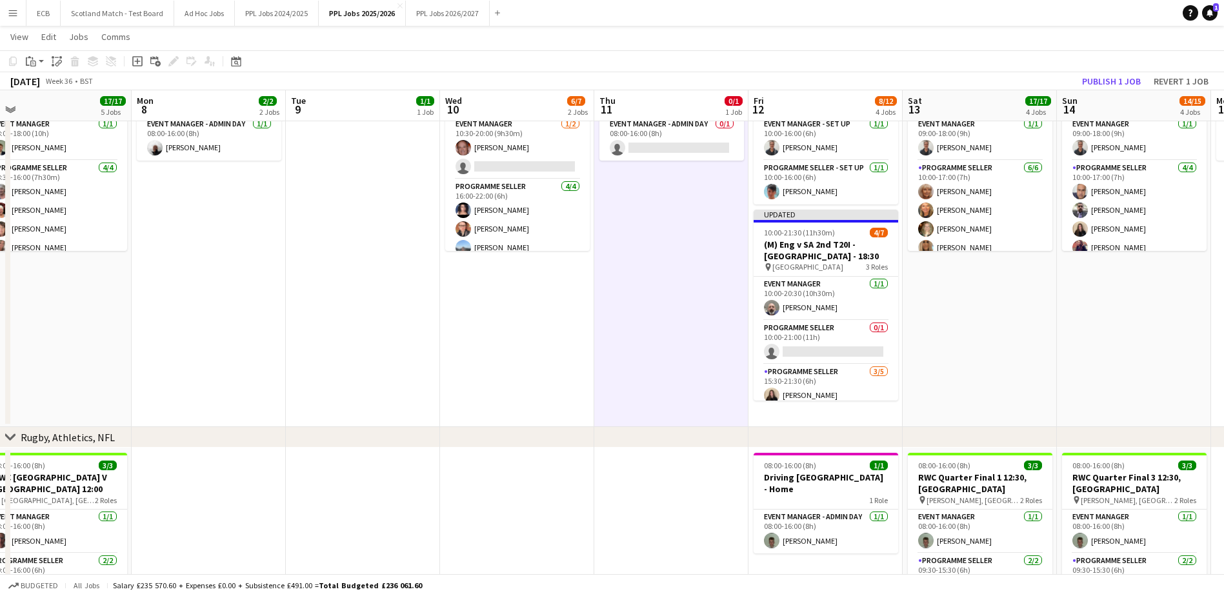
drag, startPoint x: 818, startPoint y: 341, endPoint x: 833, endPoint y: 219, distance: 122.2
click at [833, 219] on app-calendar-viewport "Thu 4 8/8 2 Jobs Fri 5 2/2 2 Jobs Sat 6 13/14 5 Jobs Sun 7 17/17 5 Jobs Mon 8 2…" at bounding box center [612, 438] width 1224 height 1419
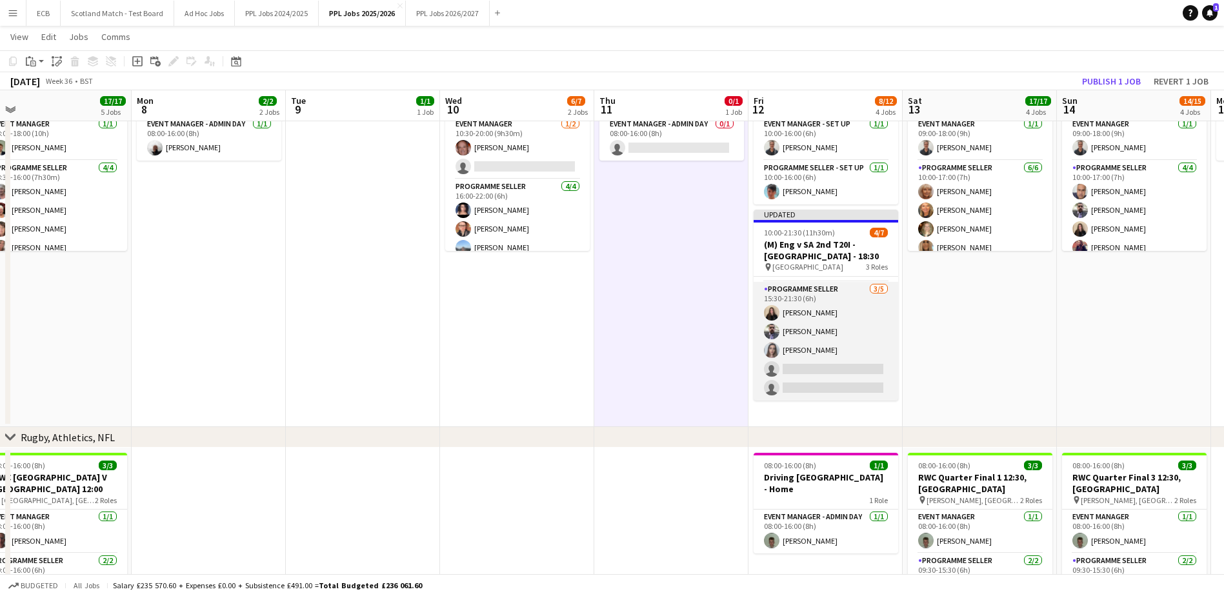
click at [809, 322] on app-card-role "Programme Seller [DATE] 15:30-21:30 (6h) [PERSON_NAME] [PERSON_NAME] [PERSON_NA…" at bounding box center [826, 341] width 145 height 119
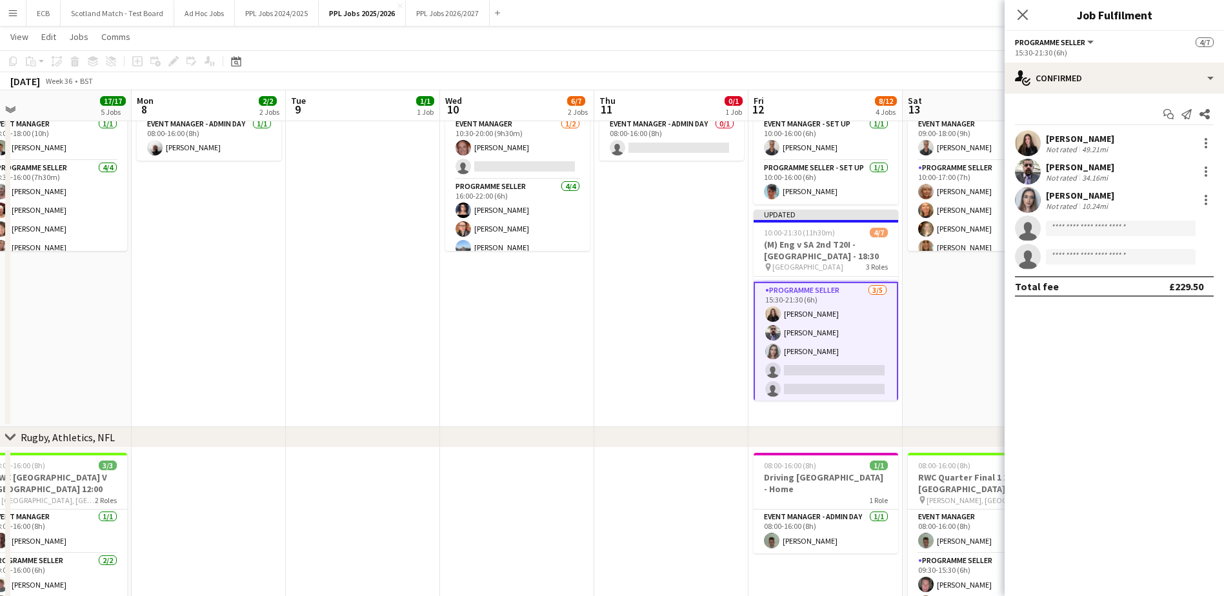
click at [1204, 163] on div "[PERSON_NAME] Not rated 34.16mi" at bounding box center [1114, 172] width 219 height 26
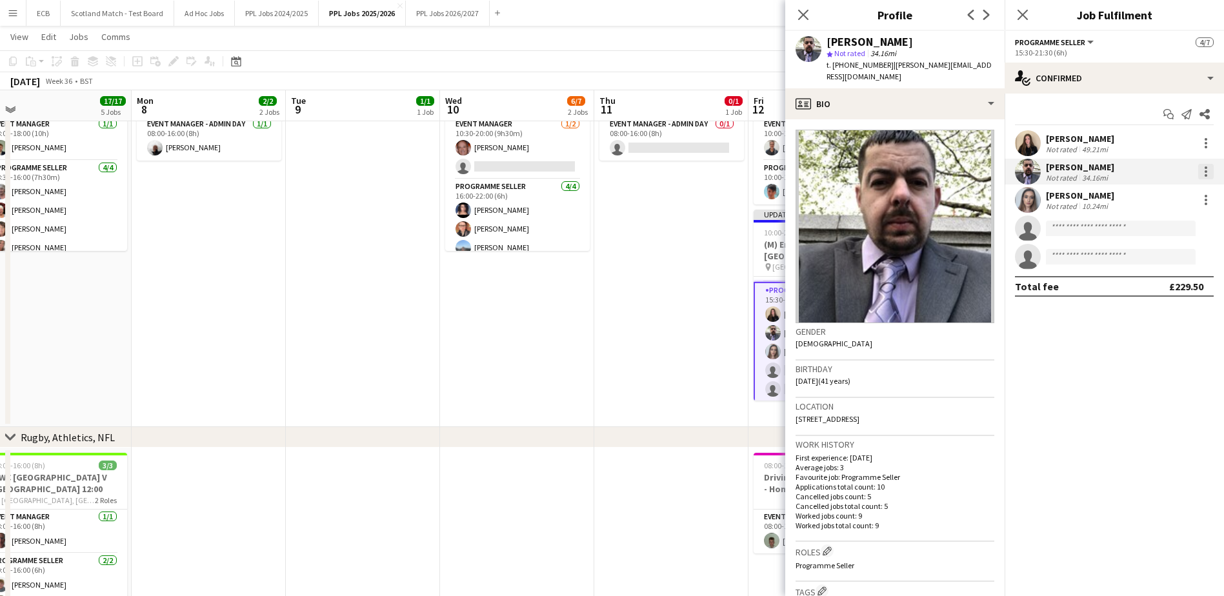
click at [1204, 172] on div at bounding box center [1206, 171] width 15 height 15
click at [1157, 228] on span "Switch crew" at bounding box center [1151, 226] width 55 height 11
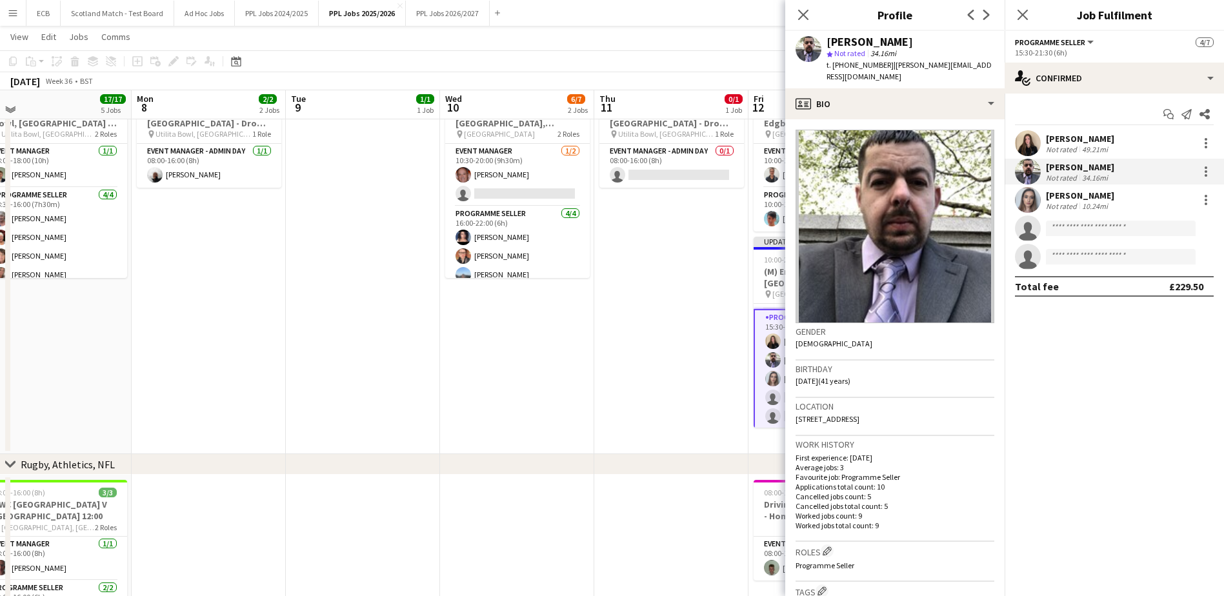
click at [696, 325] on app-date-cell "08:00-16:00 (8h) 0/1 Booth Collection, [GEOGRAPHIC_DATA] - Drop off Warick pin …" at bounding box center [671, 268] width 154 height 373
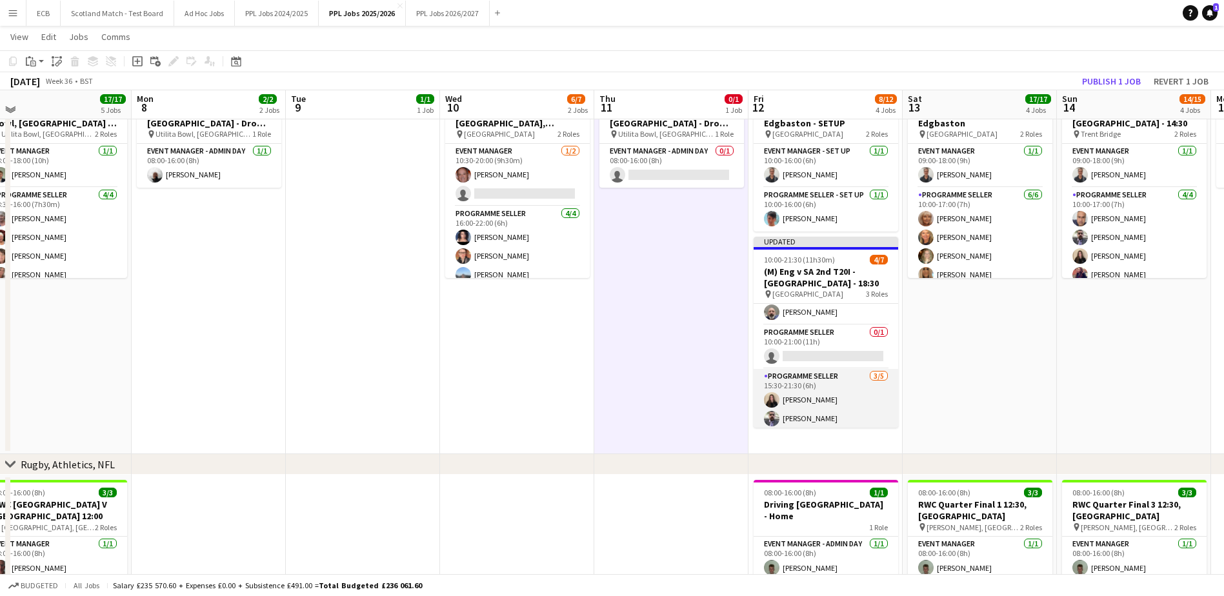
scroll to position [8, 0]
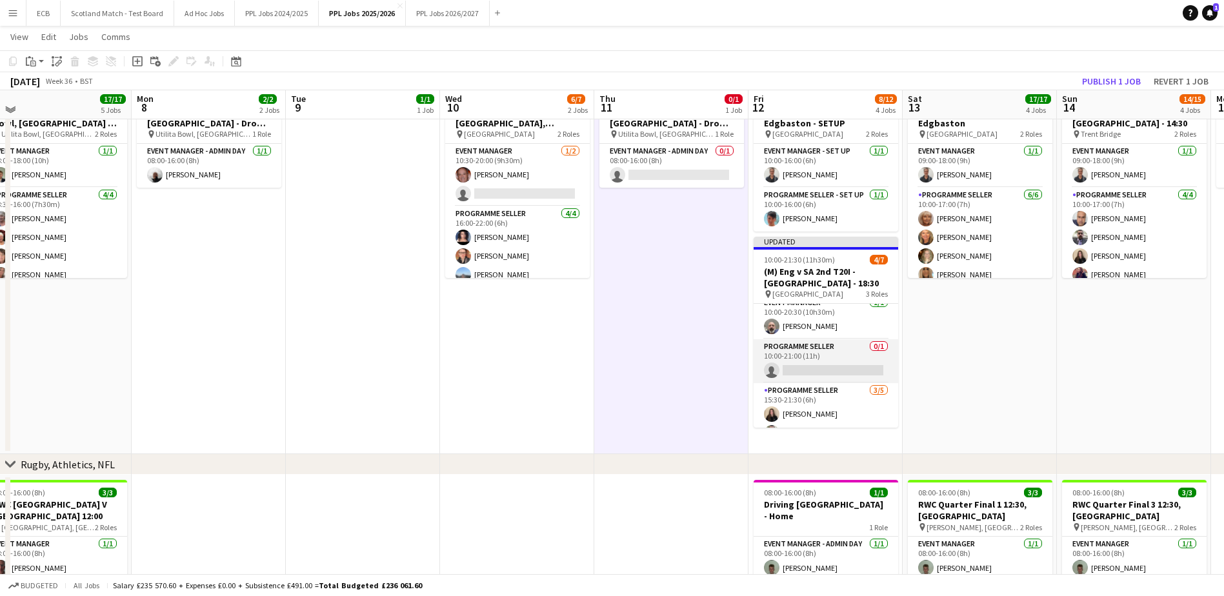
click at [836, 356] on app-card-role "Programme Seller 0/1 10:00-21:00 (11h) single-neutral-actions" at bounding box center [826, 362] width 145 height 44
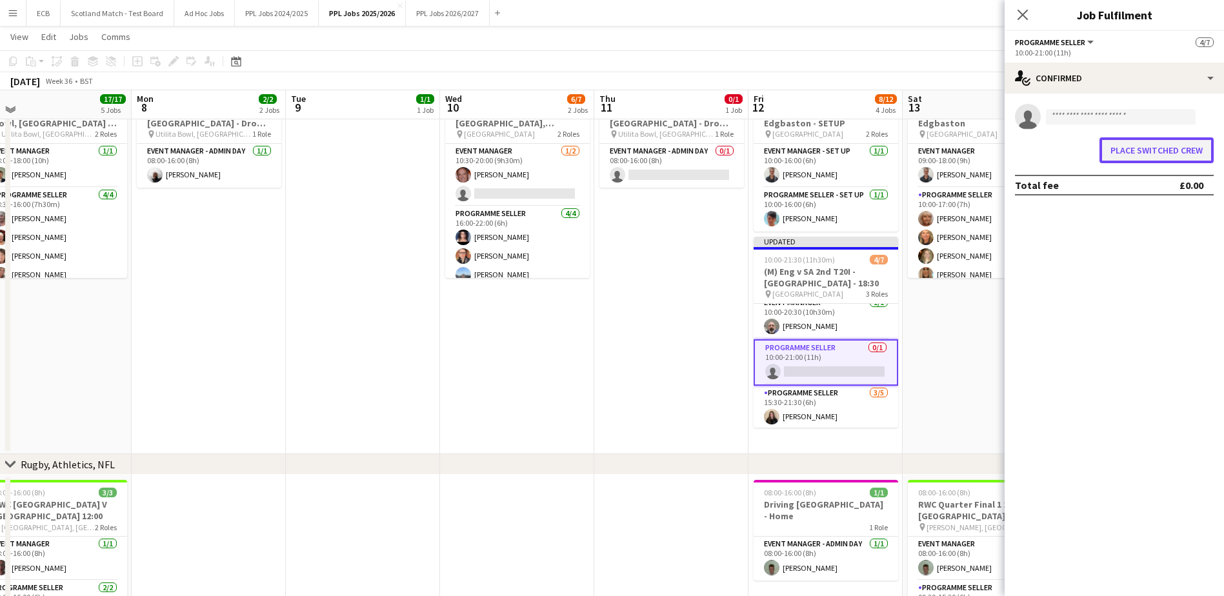
click at [1139, 143] on button "Place switched crew" at bounding box center [1157, 150] width 114 height 26
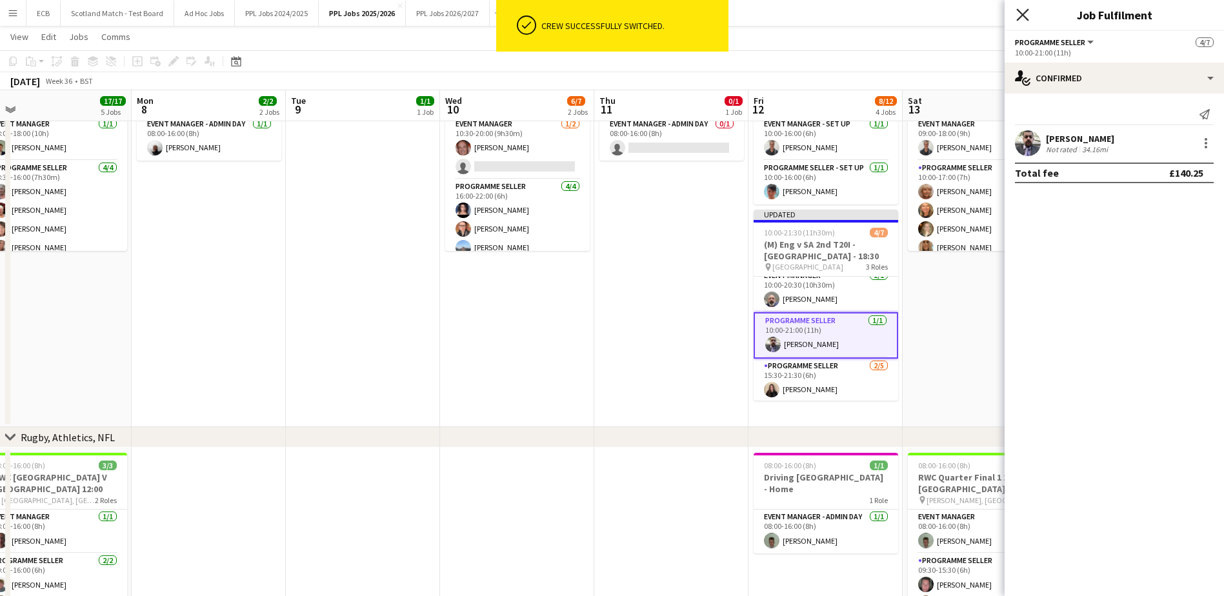
click at [1022, 16] on icon at bounding box center [1023, 14] width 12 height 12
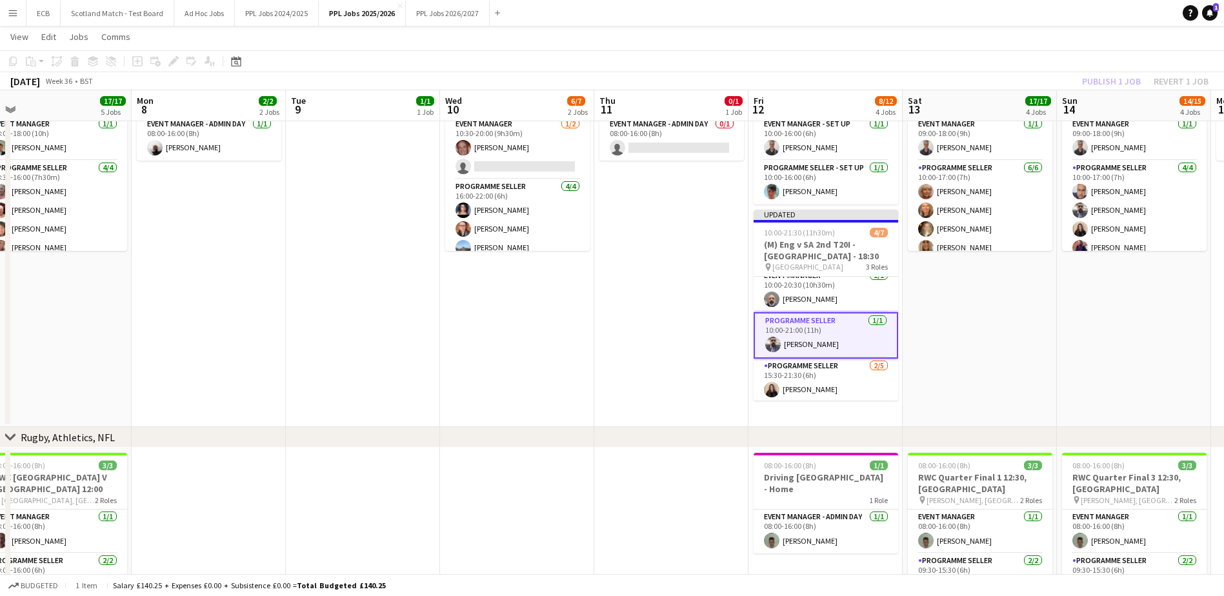
click at [982, 352] on app-date-cell "09:00-18:00 (9h) 7/7 (M) Vitality Blast Final 2025 - Edgbaston pin Edgbaston 2 …" at bounding box center [980, 241] width 154 height 373
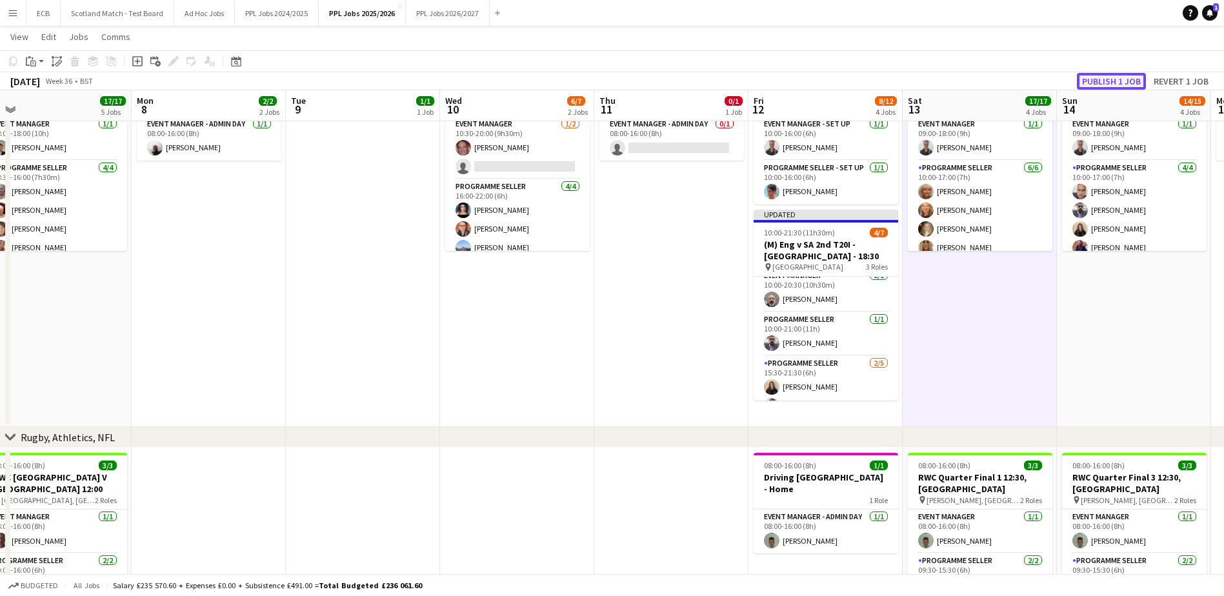
click at [1126, 84] on button "Publish 1 job" at bounding box center [1111, 81] width 69 height 17
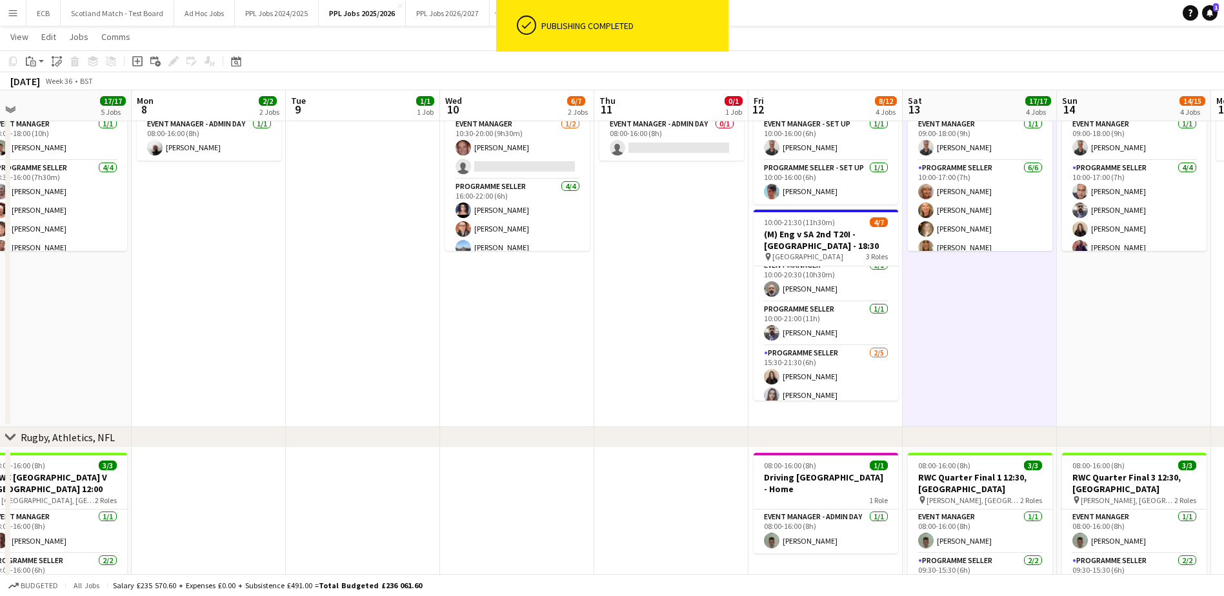
click at [809, 370] on app-card-role "Programme Seller [DATE] 15:30-21:30 (6h) [PERSON_NAME] [PERSON_NAME] single-neu…" at bounding box center [826, 405] width 145 height 119
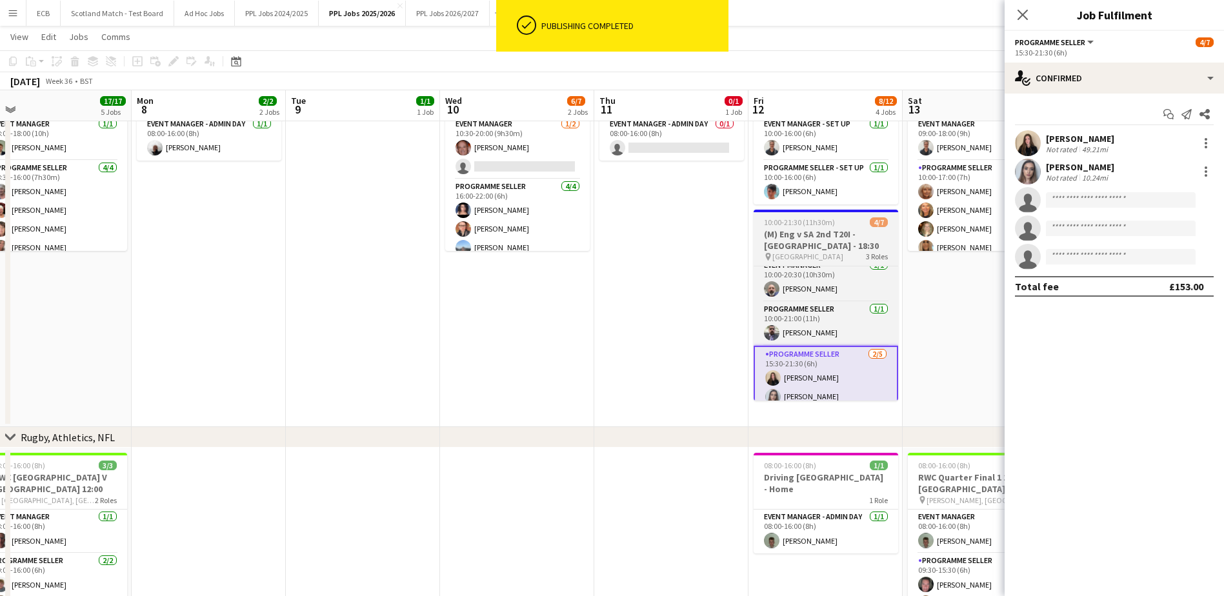
click at [823, 227] on app-job-card "10:00-21:30 (11h30m) 4/7 (M) Eng v SA 2nd T20I - [GEOGRAPHIC_DATA] - 18:30 pin …" at bounding box center [826, 305] width 145 height 191
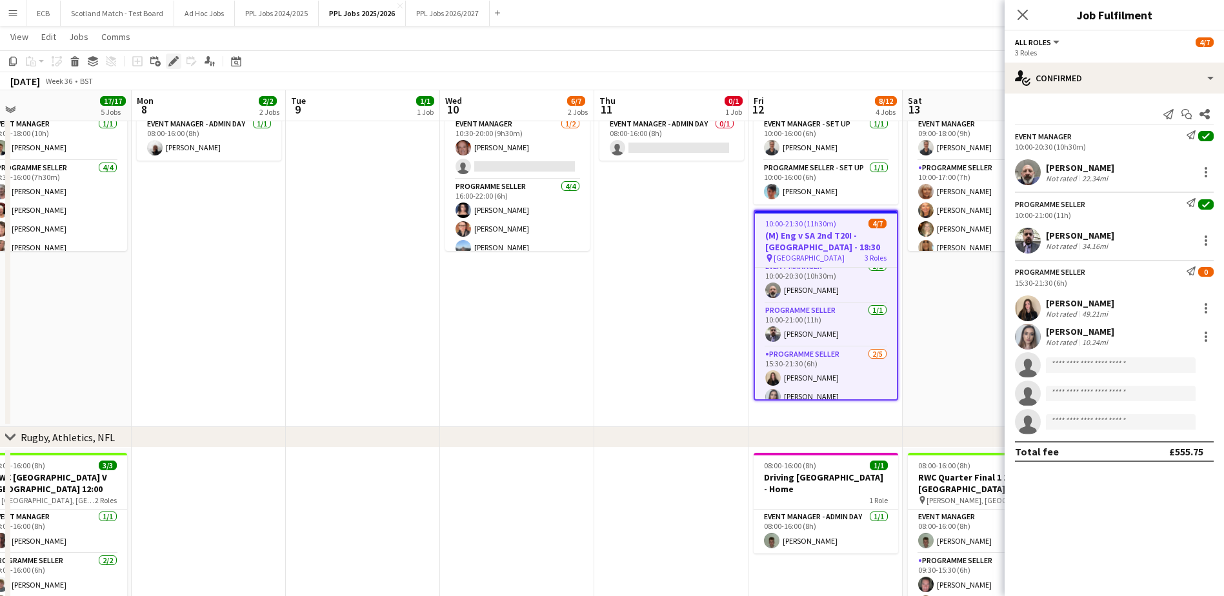
click at [174, 56] on div "Edit" at bounding box center [173, 61] width 15 height 15
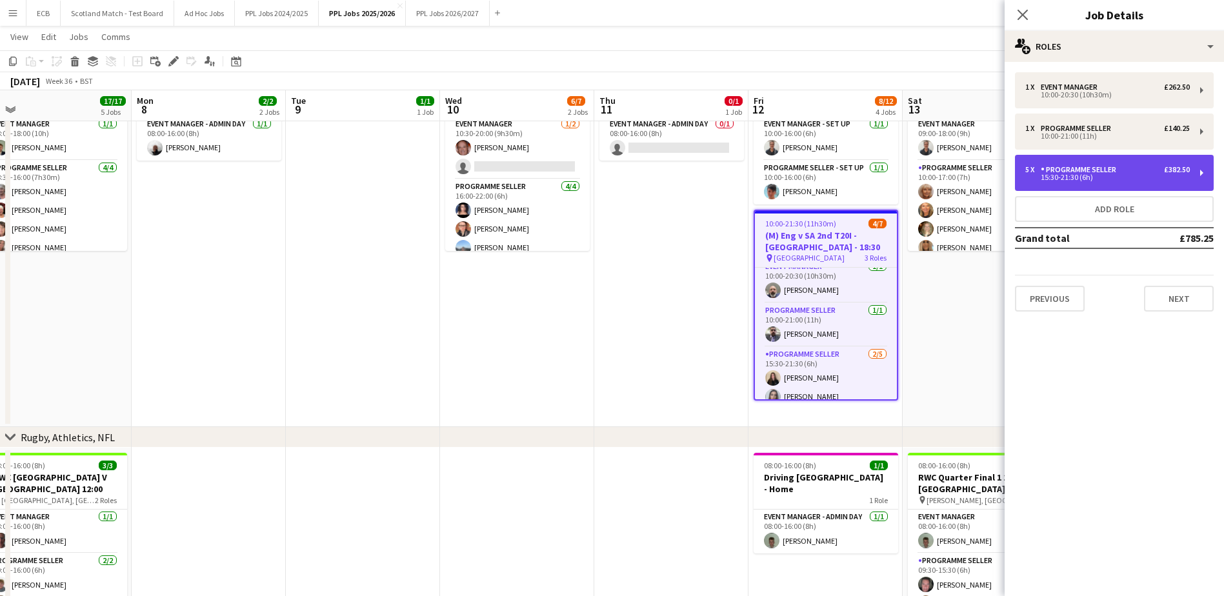
click at [1173, 167] on div "£382.50" at bounding box center [1177, 169] width 26 height 9
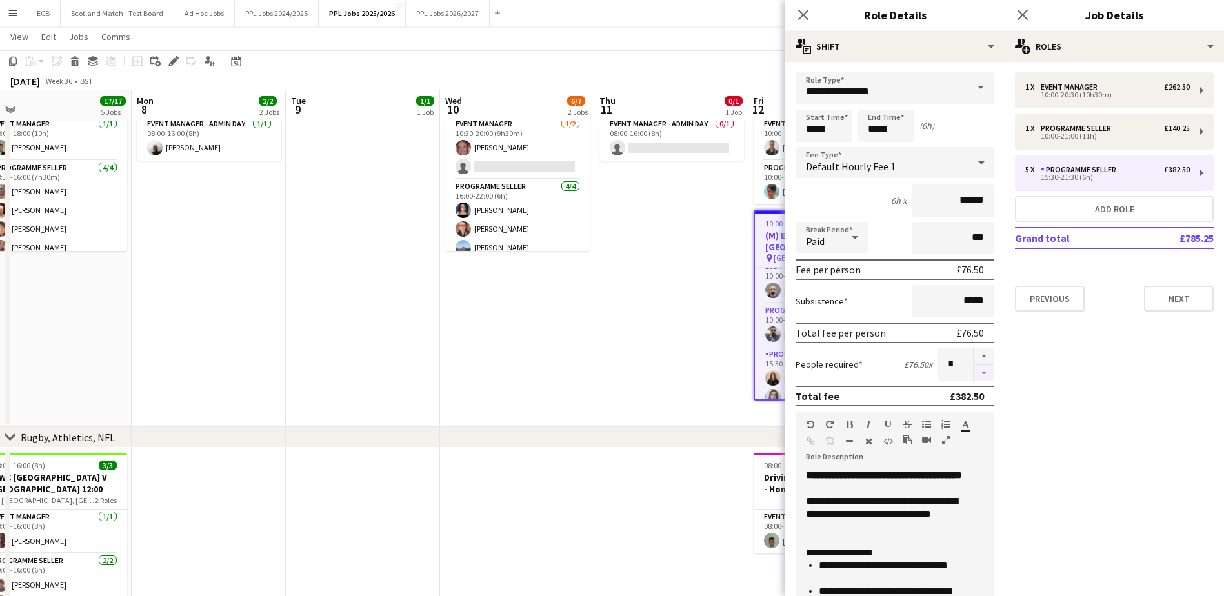
click at [977, 371] on button "button" at bounding box center [984, 373] width 21 height 16
type input "*"
click at [702, 336] on app-date-cell "08:00-16:00 (8h) 0/1 Booth Collection, [GEOGRAPHIC_DATA] - Drop off Warick pin …" at bounding box center [671, 241] width 154 height 373
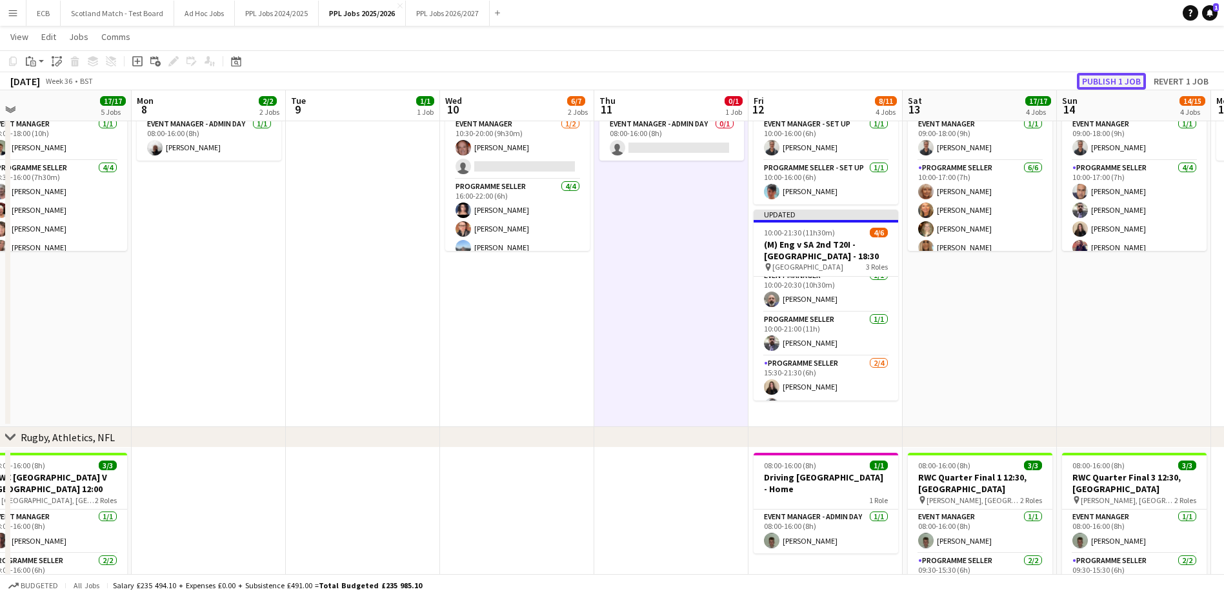
click at [1117, 77] on button "Publish 1 job" at bounding box center [1111, 81] width 69 height 17
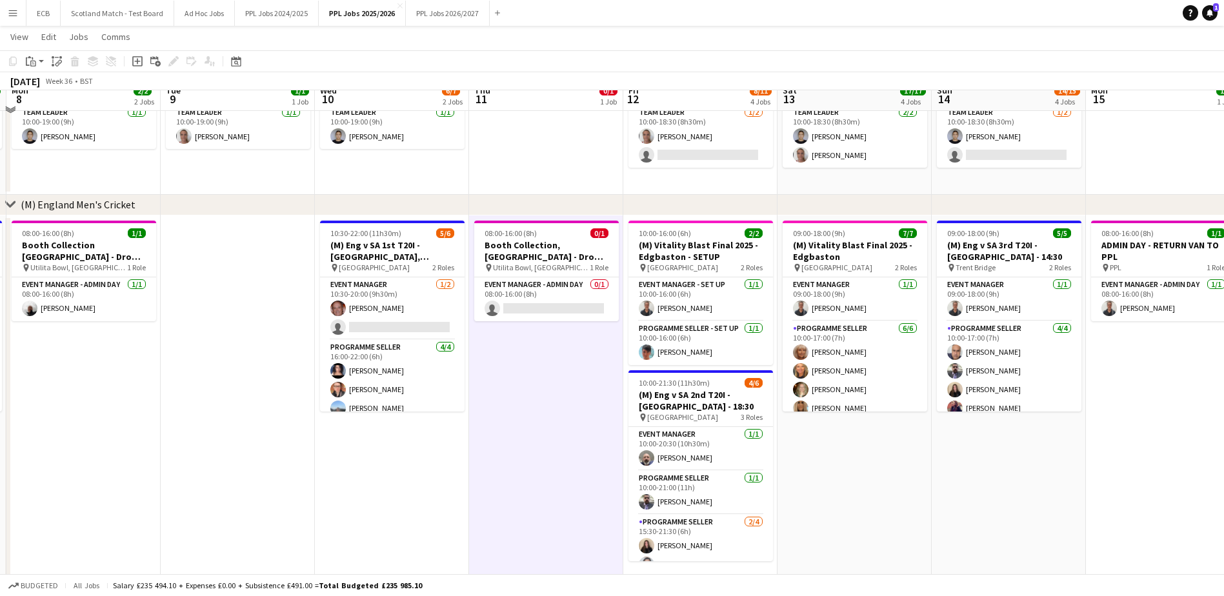
scroll to position [150, 0]
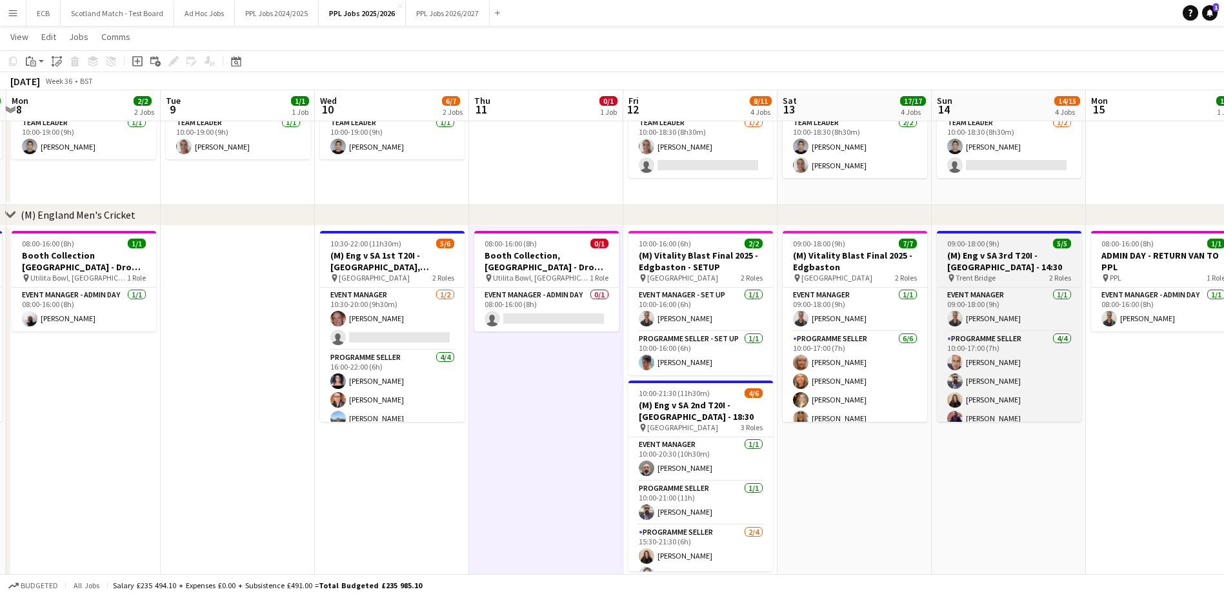
click at [1016, 265] on h3 "(M) Eng v SA 3rd T20I - [GEOGRAPHIC_DATA] - 14:30" at bounding box center [1009, 261] width 145 height 23
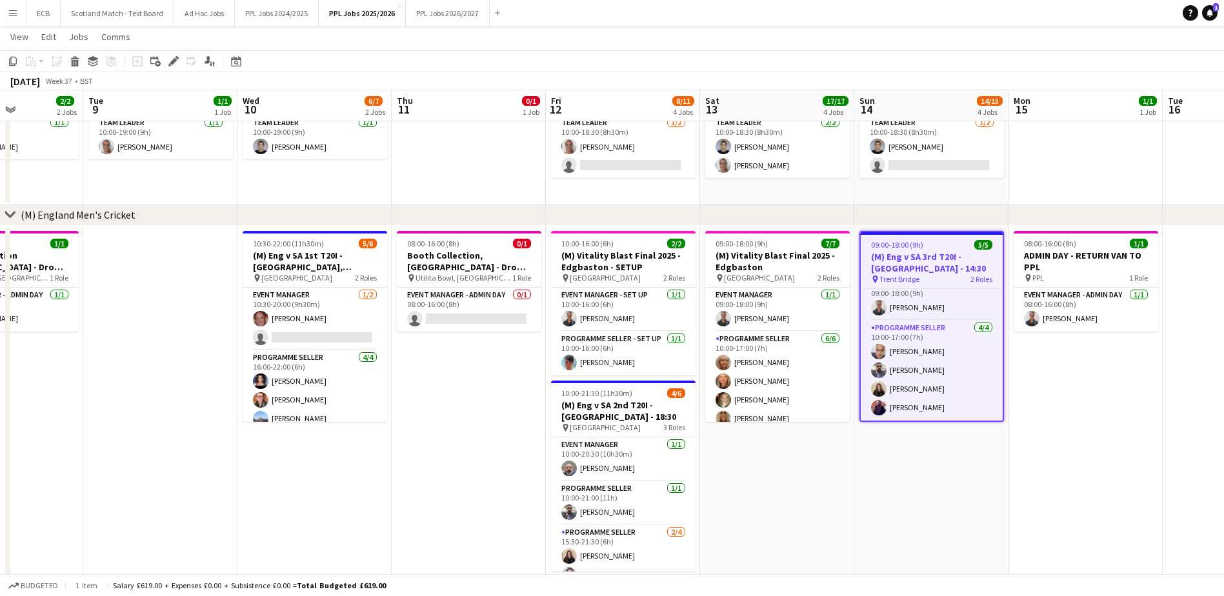
scroll to position [0, 380]
drag, startPoint x: 1014, startPoint y: 346, endPoint x: 936, endPoint y: 297, distance: 92.2
click at [906, 296] on app-card-role "Event Manager [DATE] 09:00-18:00 (9h) [PERSON_NAME]" at bounding box center [931, 299] width 142 height 44
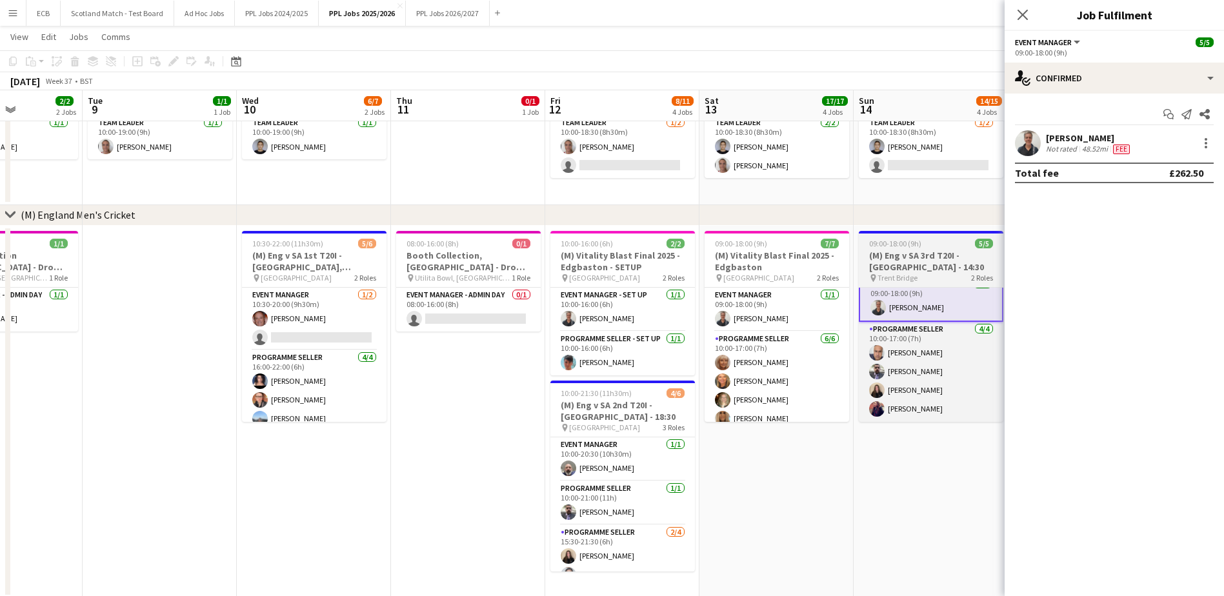
click at [909, 256] on h3 "(M) Eng v SA 3rd T20I - [GEOGRAPHIC_DATA] - 14:30" at bounding box center [931, 261] width 145 height 23
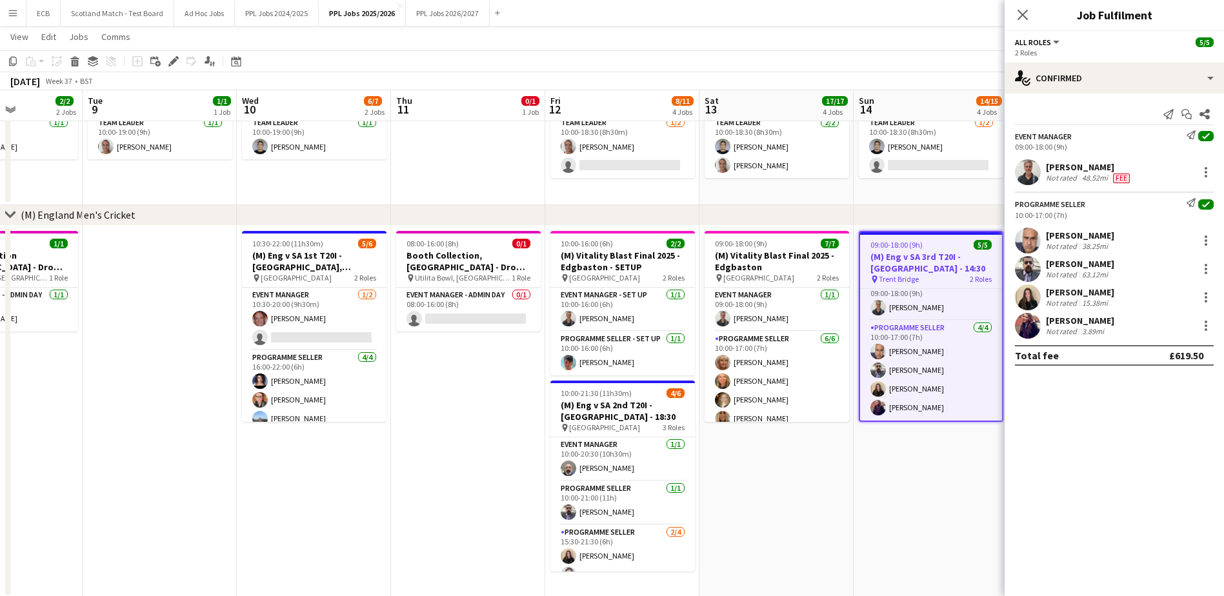
scroll to position [11, 0]
click at [1210, 167] on div at bounding box center [1206, 172] width 15 height 15
click at [170, 59] on div at bounding box center [612, 298] width 1224 height 596
click at [1206, 166] on div at bounding box center [1206, 172] width 15 height 15
click at [171, 59] on div at bounding box center [612, 298] width 1224 height 596
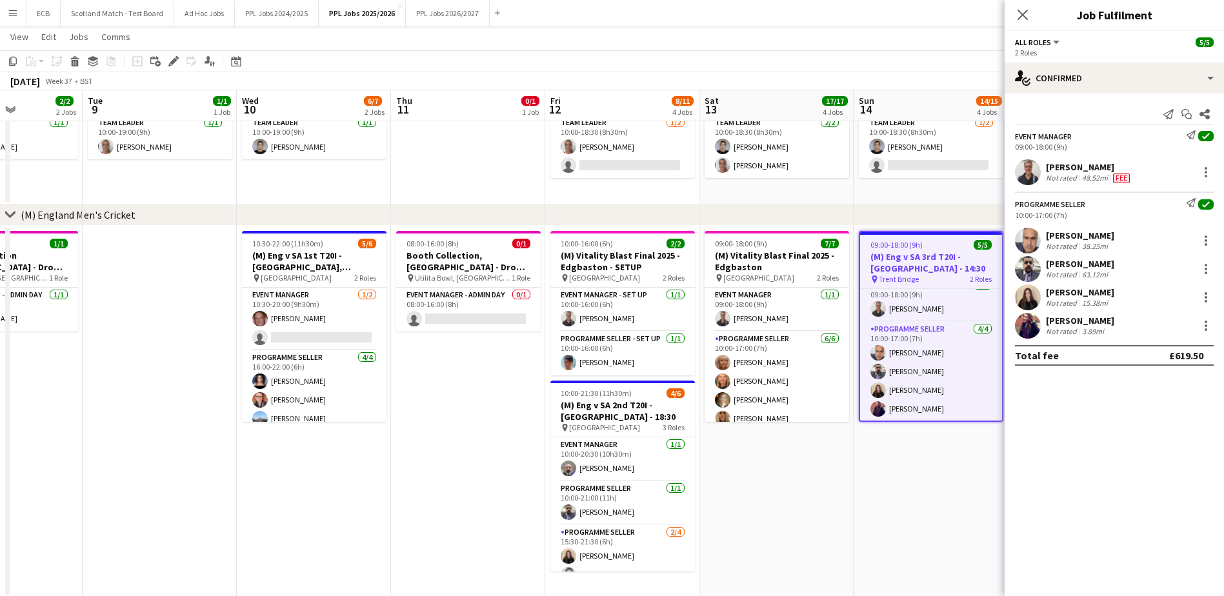
click at [171, 59] on icon "Edit" at bounding box center [173, 61] width 10 height 10
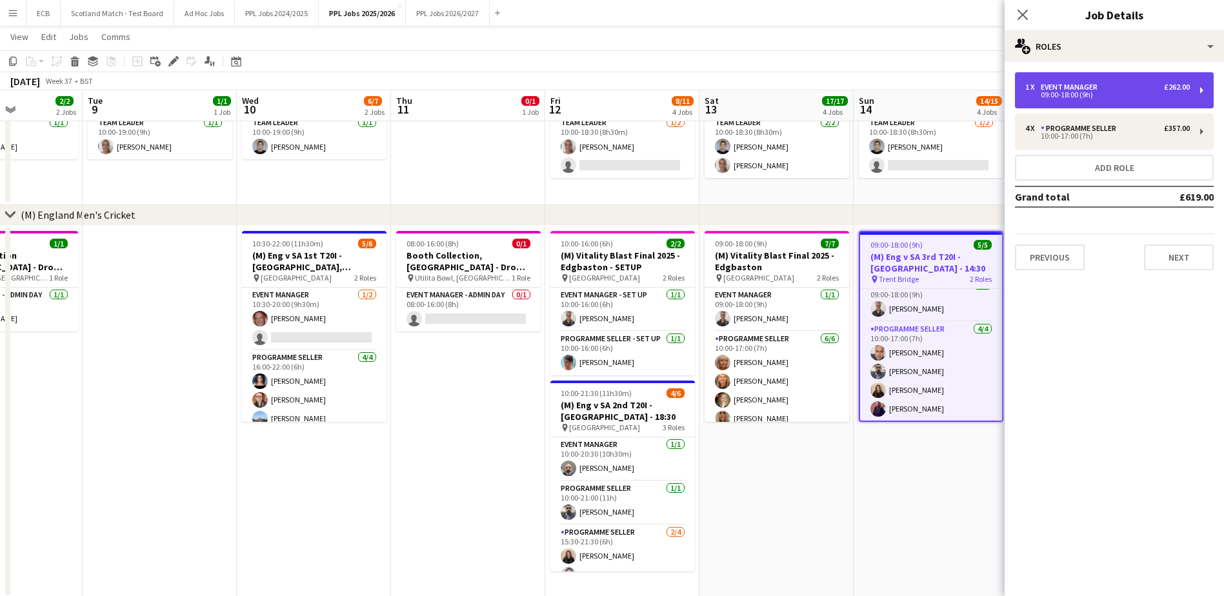
click at [1117, 83] on div "1 x Event Manager £262.00" at bounding box center [1108, 87] width 165 height 9
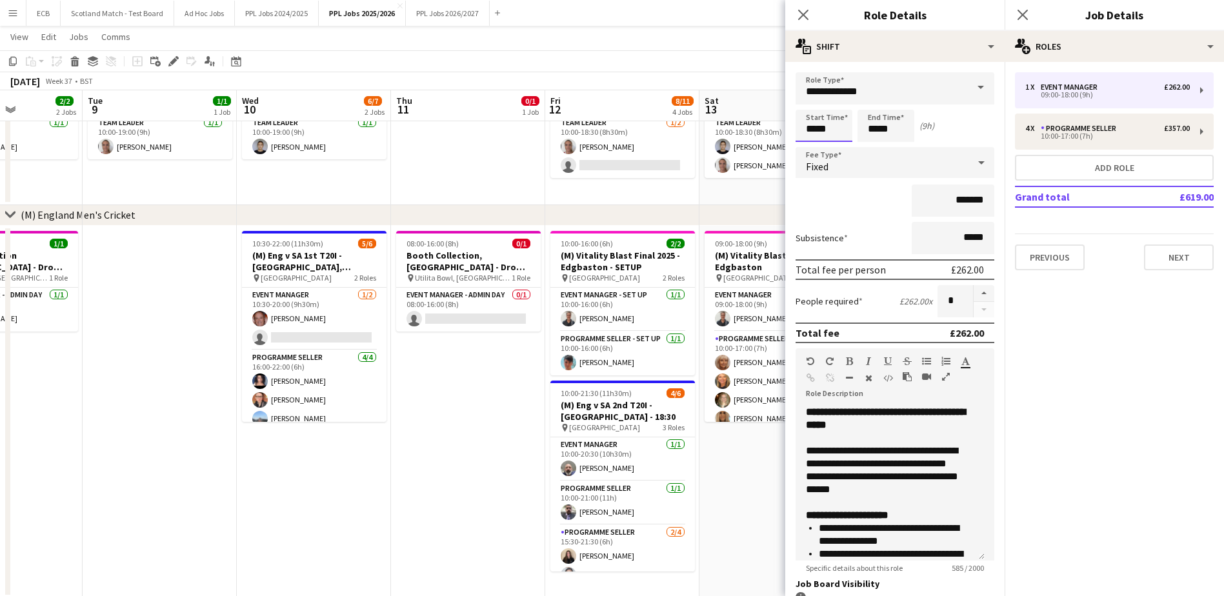
click at [827, 135] on input "*****" at bounding box center [824, 126] width 57 height 32
type input "*****"
click at [806, 147] on div at bounding box center [811, 148] width 26 height 13
click at [1077, 331] on mat-expansion-panel "pencil3 General details 1 x Event Manager £262.00 09:00-18:00 (9h) 4 x Programm…" at bounding box center [1114, 329] width 219 height 534
click at [762, 454] on app-date-cell "09:00-18:00 (9h) 7/7 (M) Vitality Blast Final 2025 - Edgbaston pin Edgbaston 2 …" at bounding box center [777, 412] width 154 height 373
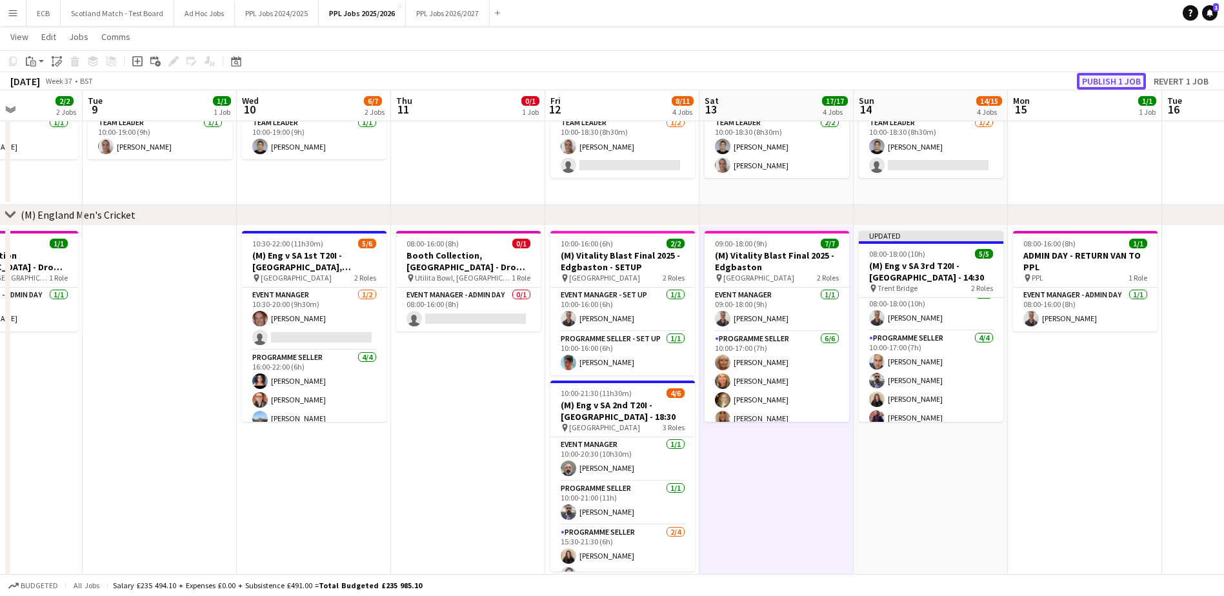
click at [1118, 77] on button "Publish 1 job" at bounding box center [1111, 81] width 69 height 17
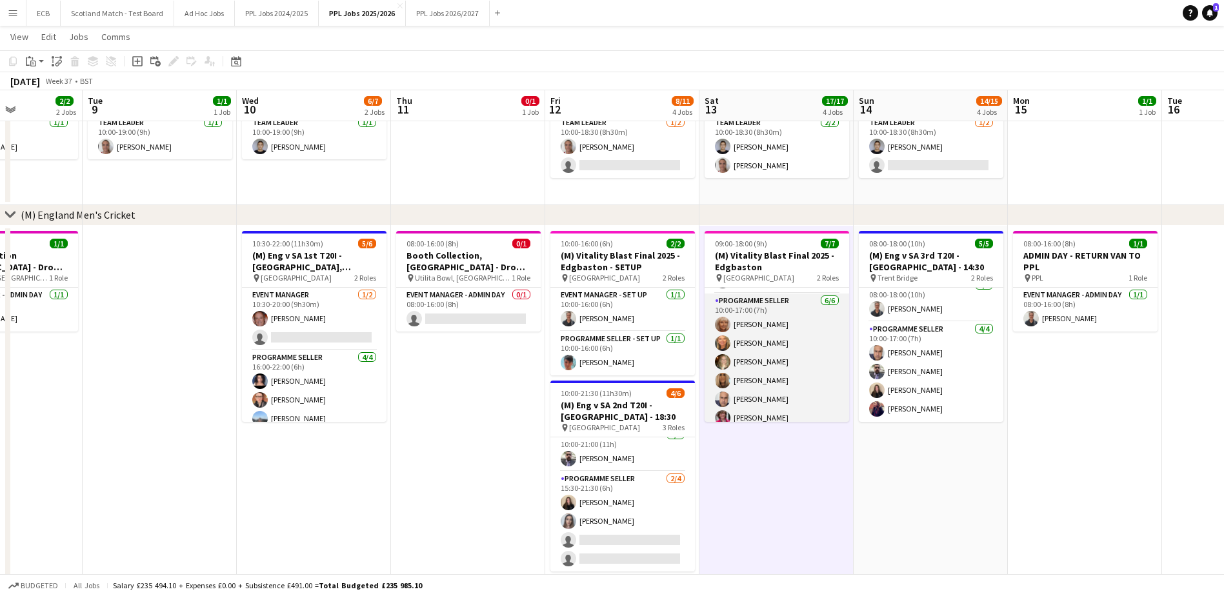
scroll to position [47, 0]
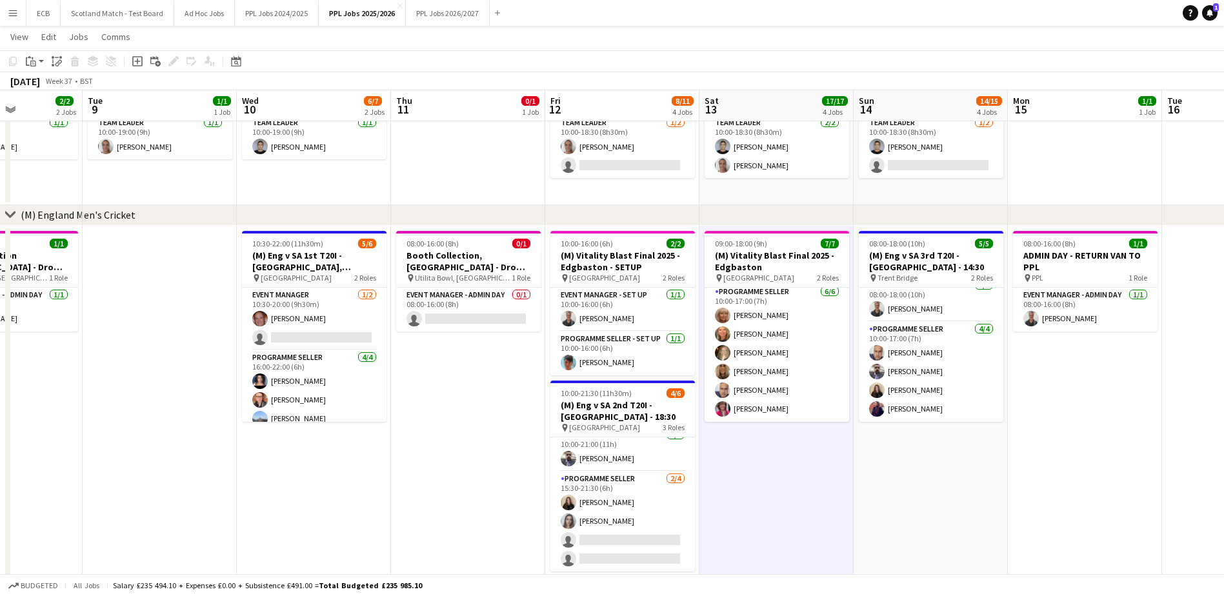
click at [938, 458] on app-date-cell "08:00-18:00 (10h) 5/5 (M) Eng v SA 3rd T20I - [GEOGRAPHIC_DATA] - 14:30 pin Tre…" at bounding box center [931, 412] width 154 height 373
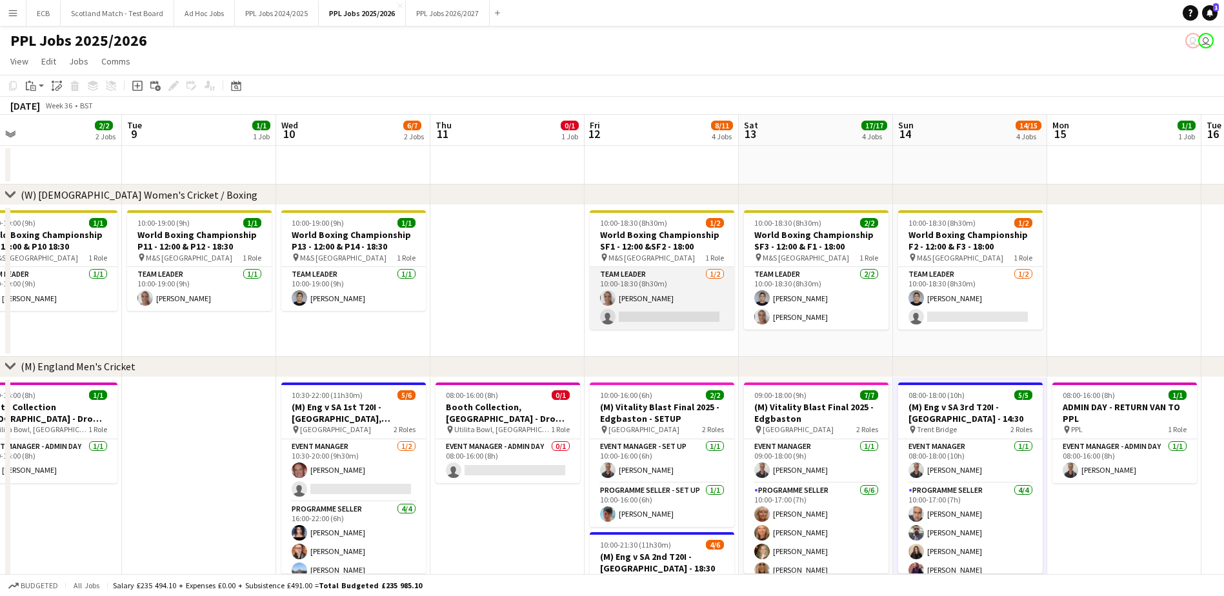
scroll to position [0, 495]
click at [659, 316] on app-card-role "Team Leader [DATE] 10:00-18:30 (8h30m) [PERSON_NAME] single-neutral-actions" at bounding box center [662, 298] width 145 height 63
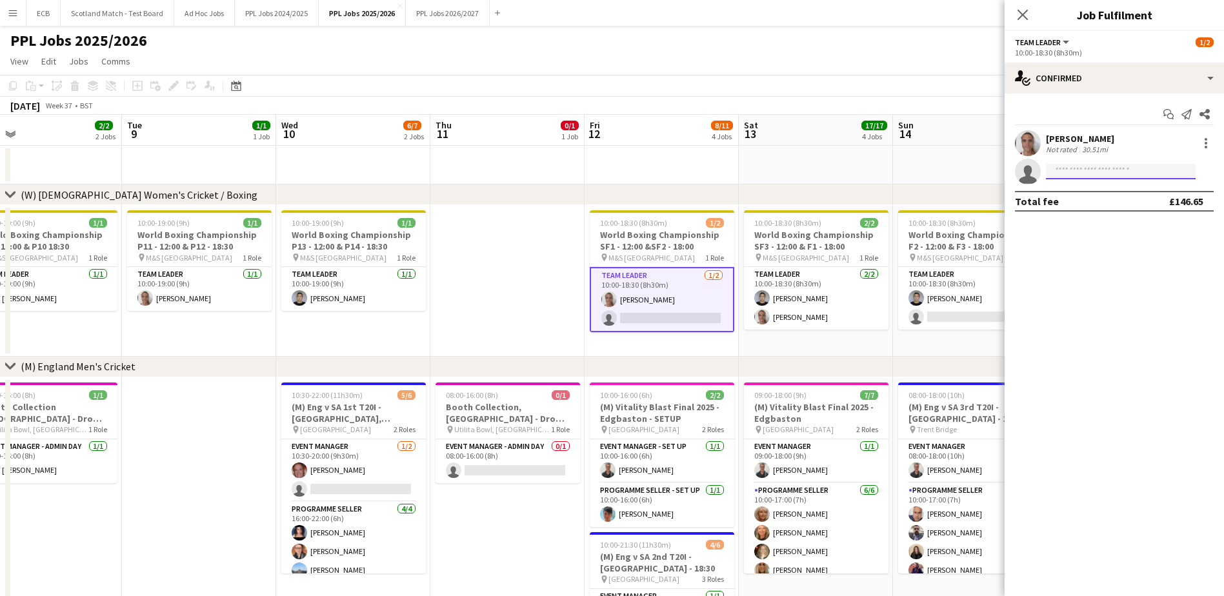
click at [1111, 172] on input at bounding box center [1121, 171] width 150 height 15
type input "***"
click at [1101, 201] on span "[EMAIL_ADDRESS][DOMAIN_NAME]" at bounding box center [1121, 201] width 129 height 10
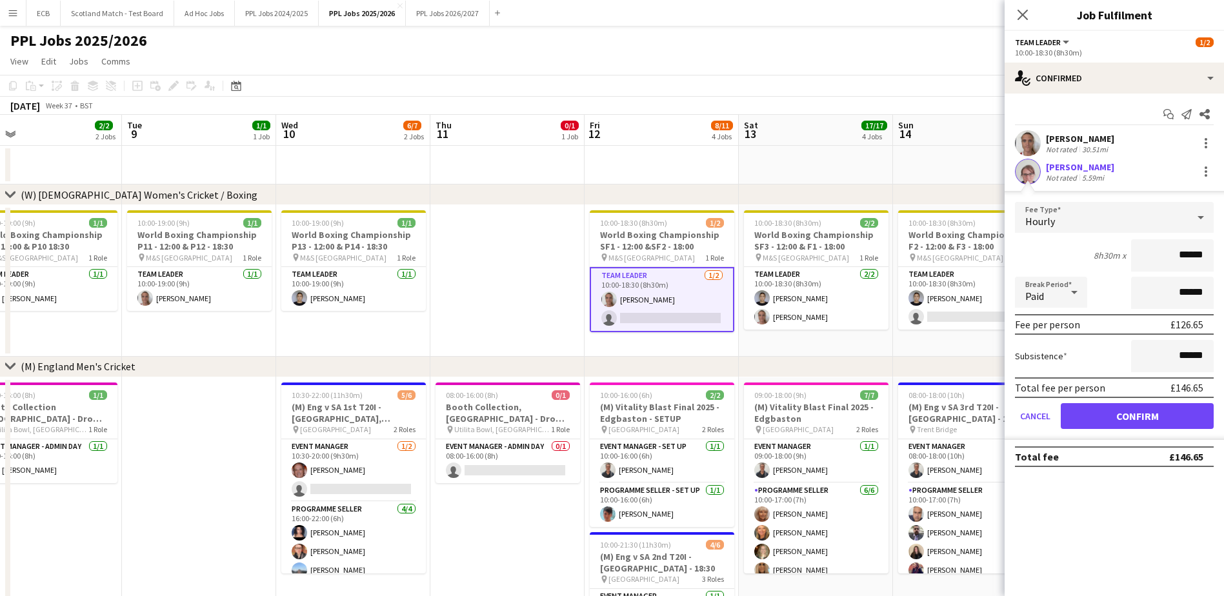
click at [1124, 212] on div "Hourly" at bounding box center [1101, 217] width 173 height 31
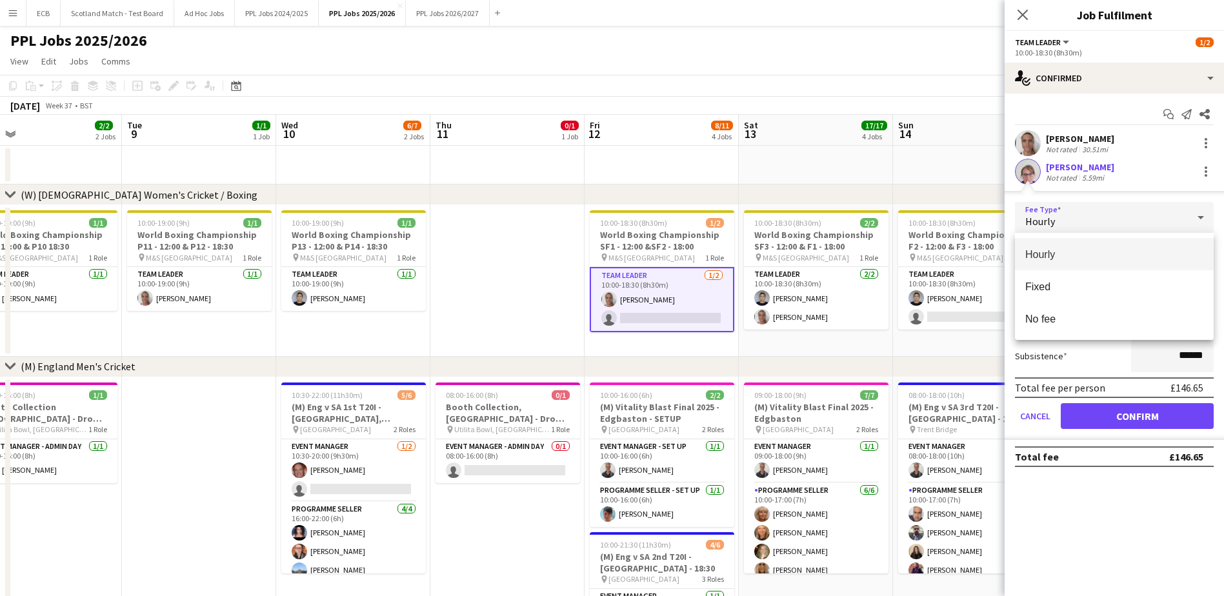
click at [1156, 414] on div at bounding box center [612, 298] width 1224 height 596
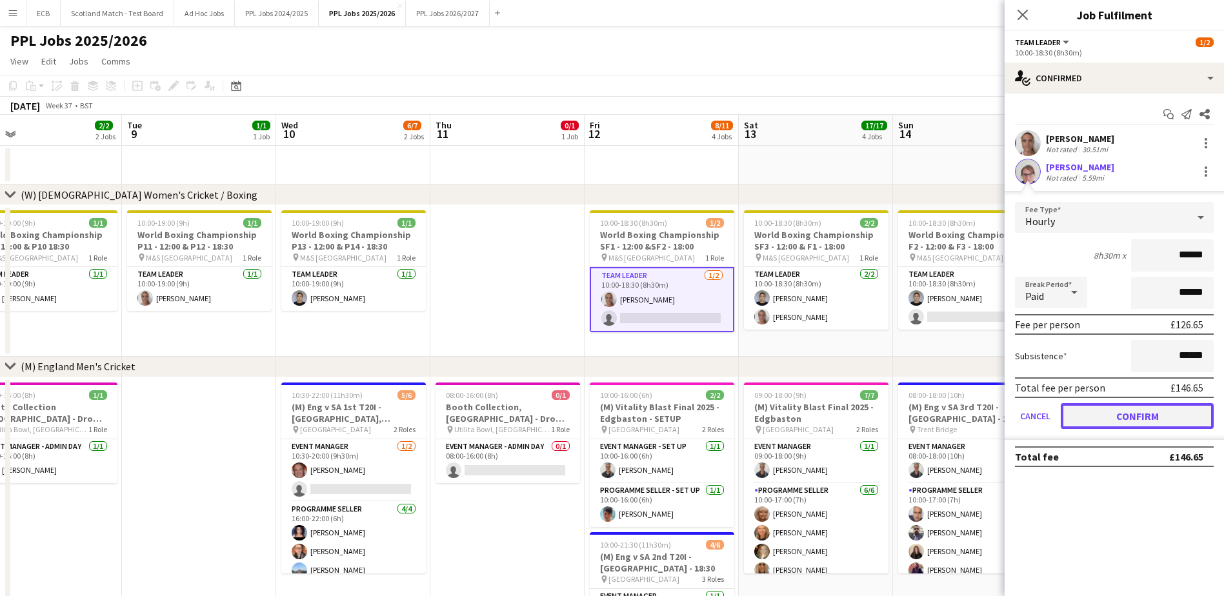
click at [1156, 414] on button "Confirm" at bounding box center [1137, 416] width 153 height 26
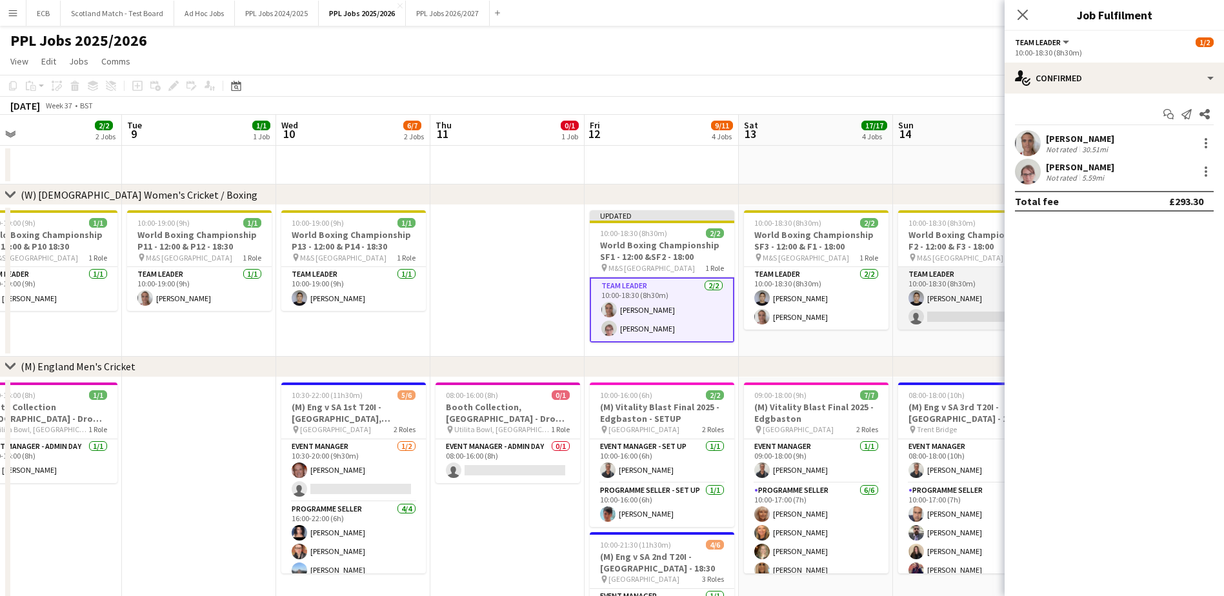
click at [952, 286] on app-card-role "Team Leader [DATE] 10:00-18:30 (8h30m) [PERSON_NAME] single-neutral-actions" at bounding box center [970, 298] width 145 height 63
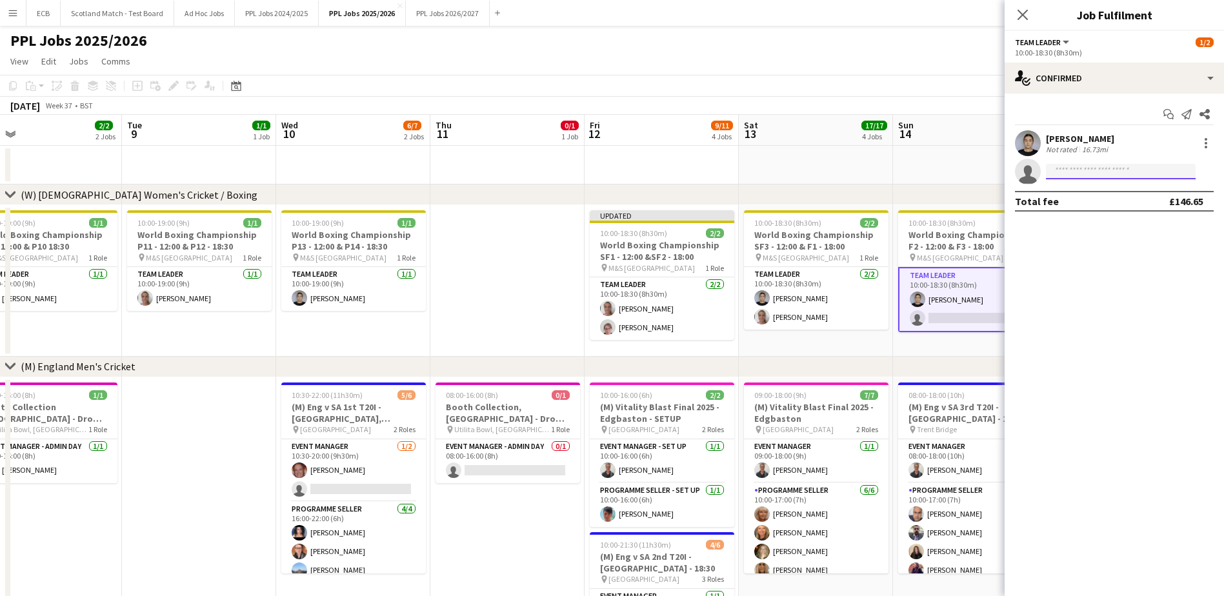
click at [1107, 173] on input at bounding box center [1121, 171] width 150 height 15
type input "*"
type input "***"
click at [1102, 195] on span "[PERSON_NAME]" at bounding box center [1094, 190] width 74 height 11
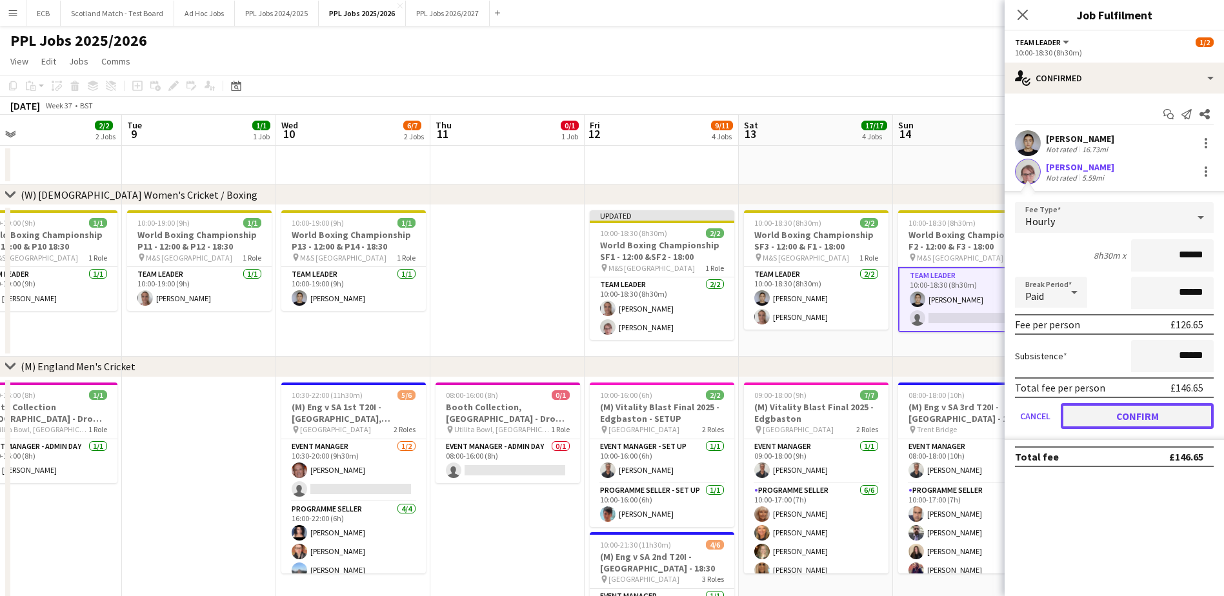
click at [1148, 419] on button "Confirm" at bounding box center [1137, 416] width 153 height 26
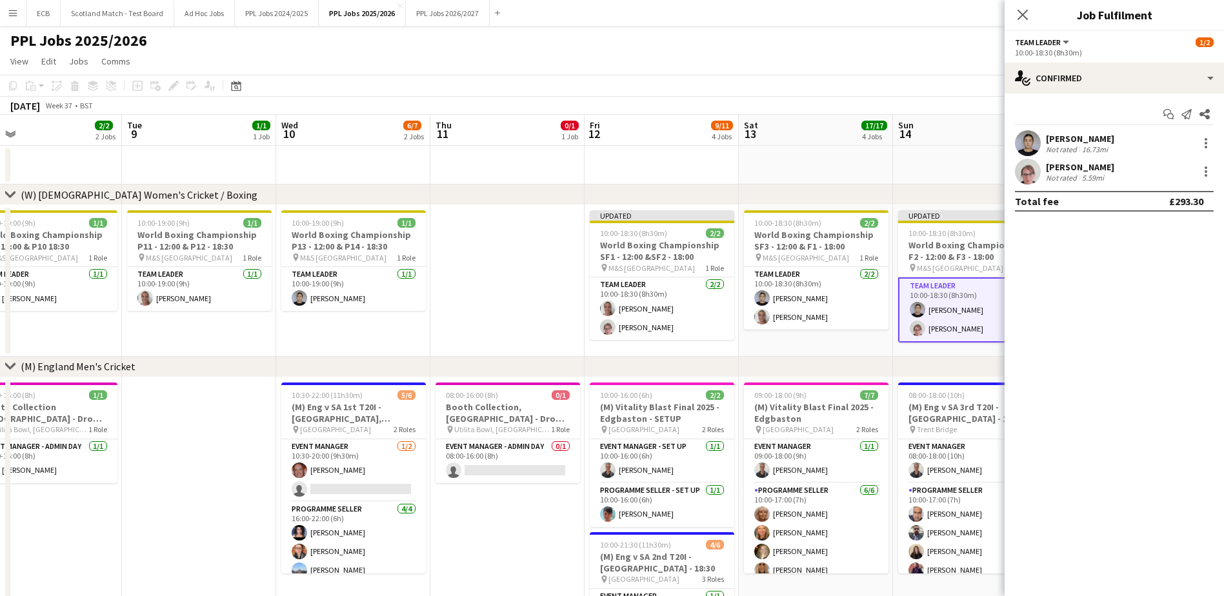
click at [942, 142] on app-board-header-date "Sun 14 15/15 4 Jobs" at bounding box center [970, 130] width 154 height 31
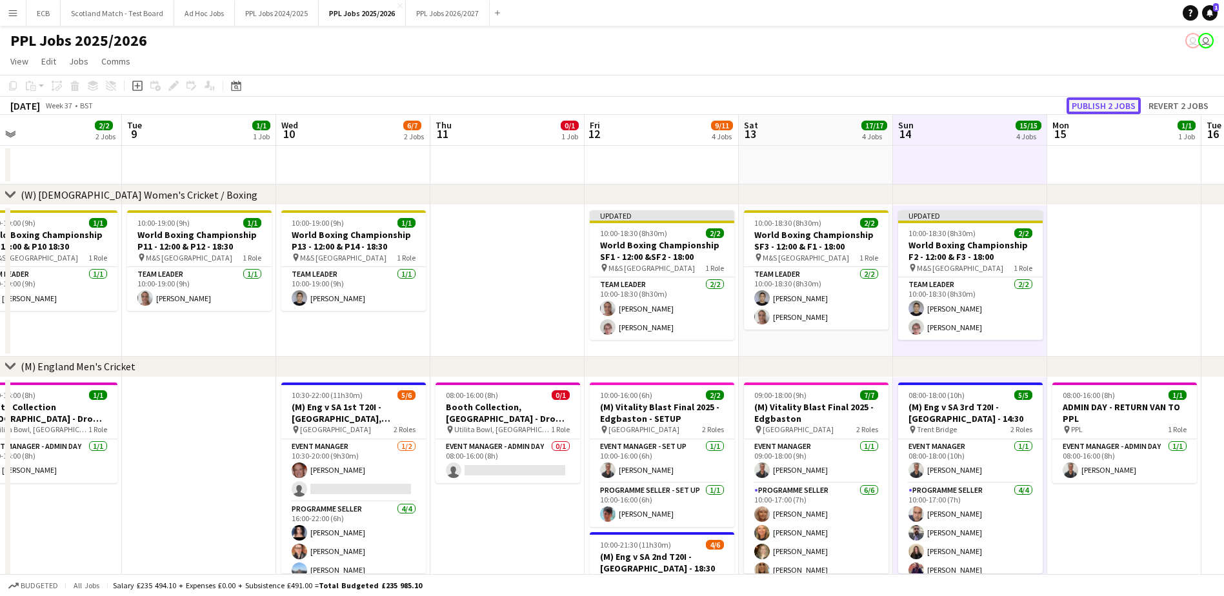
click at [1093, 111] on button "Publish 2 jobs" at bounding box center [1104, 105] width 74 height 17
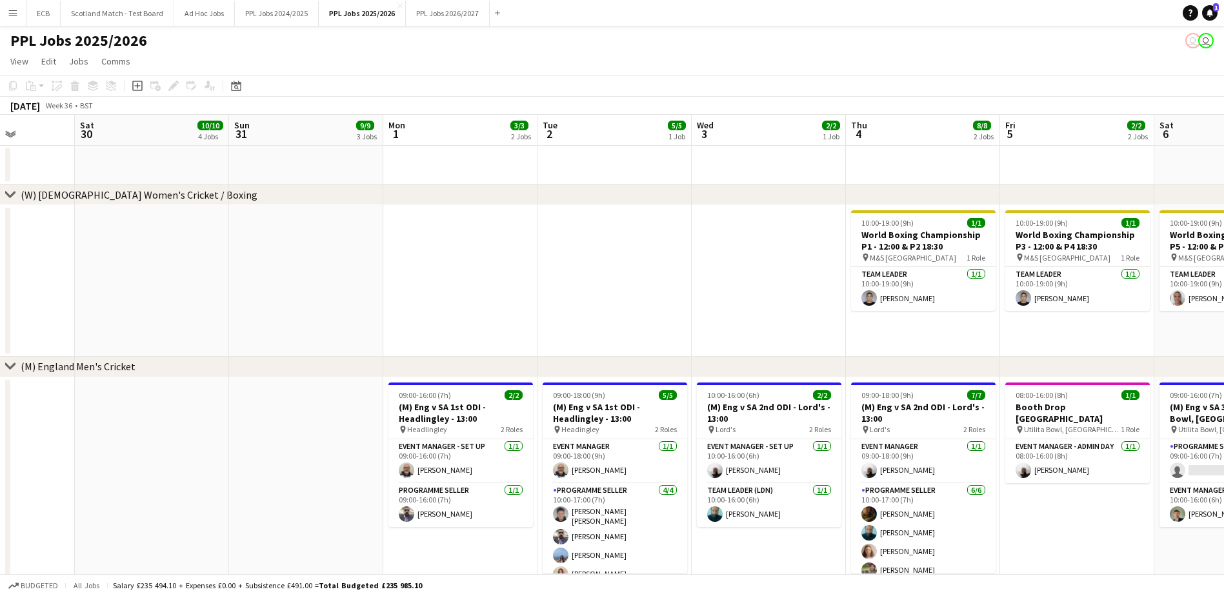
scroll to position [0, 338]
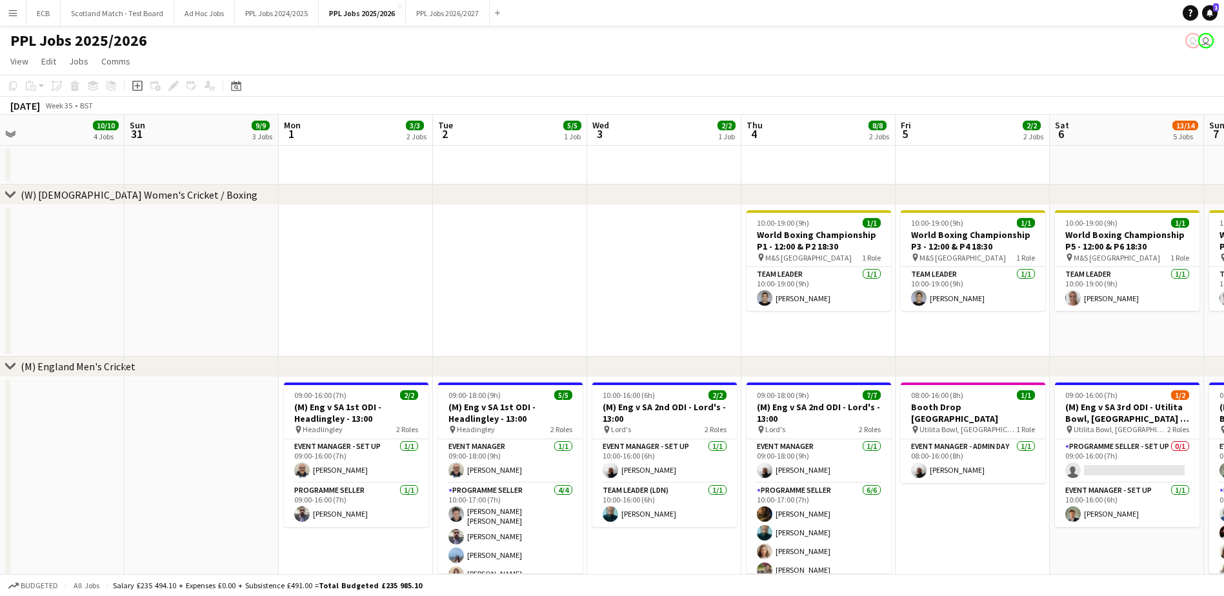
click at [638, 279] on app-date-cell at bounding box center [664, 281] width 154 height 152
